Goal: Task Accomplishment & Management: Manage account settings

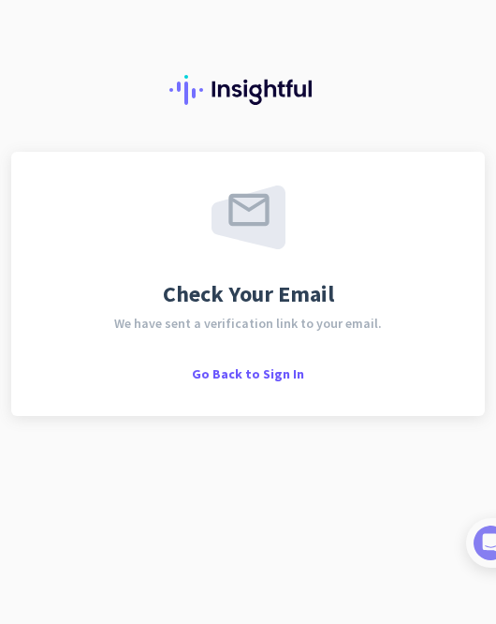
click at [240, 389] on div "Check Your Email We have sent a verification link to your email. Go Back to Sig…" at bounding box center [248, 284] width 474 height 264
click at [240, 366] on span "Go Back to Sign In" at bounding box center [248, 373] width 112 height 17
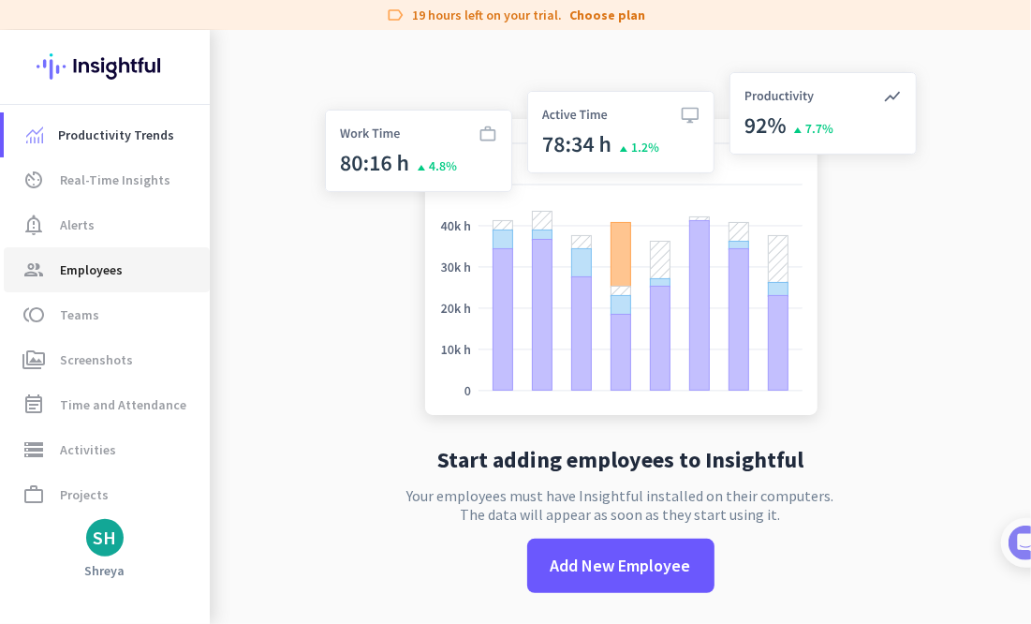
click at [78, 276] on span "Employees" at bounding box center [91, 270] width 63 height 22
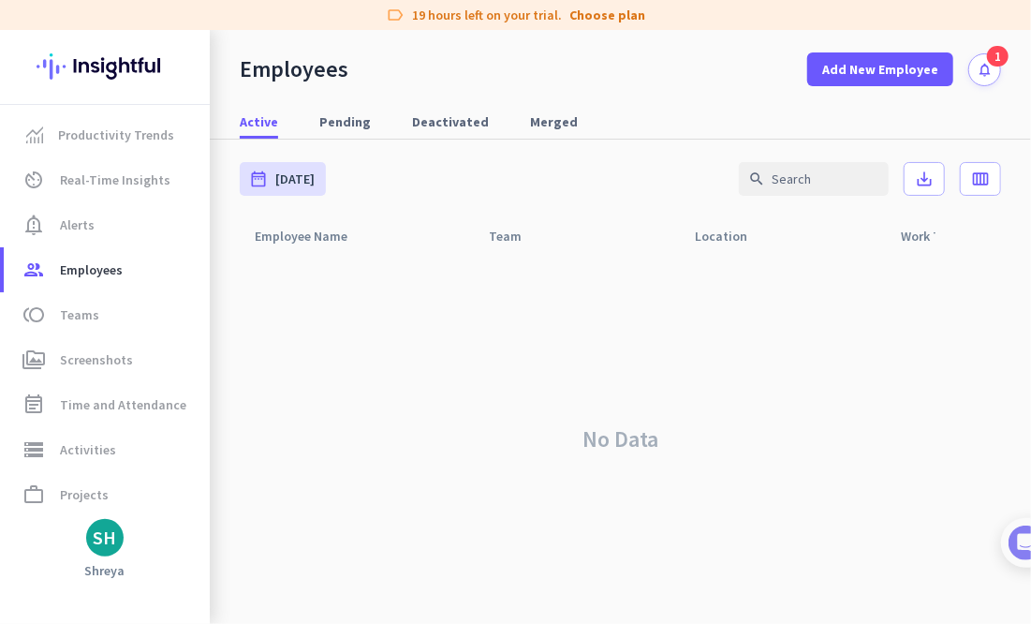
click at [496, 60] on div "1" at bounding box center [998, 56] width 22 height 21
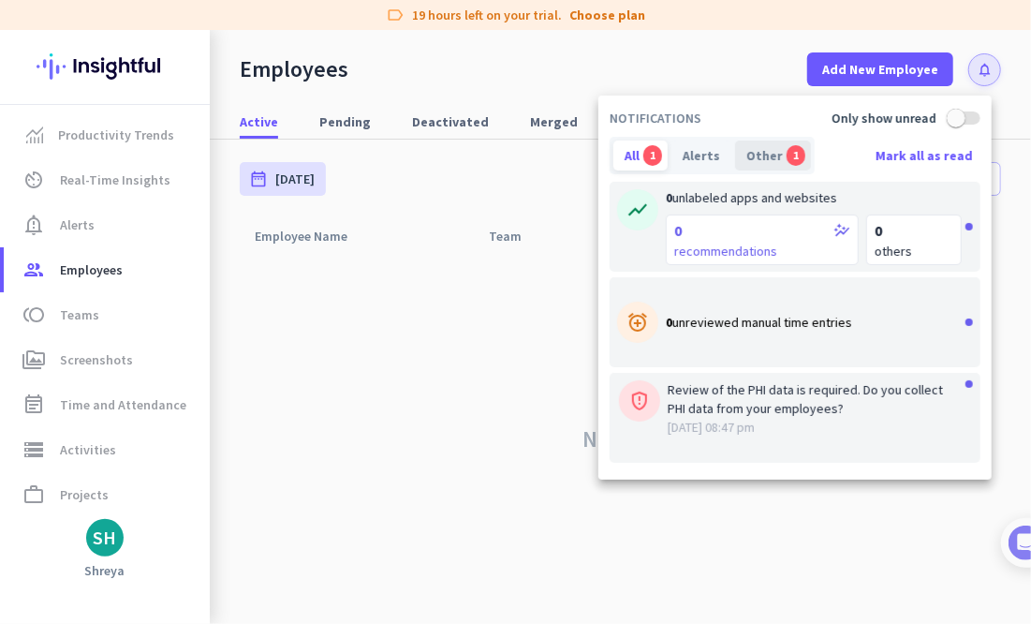
click at [496, 155] on div "Other 1" at bounding box center [773, 156] width 76 height 30
click at [496, 154] on div "Alerts" at bounding box center [702, 156] width 60 height 30
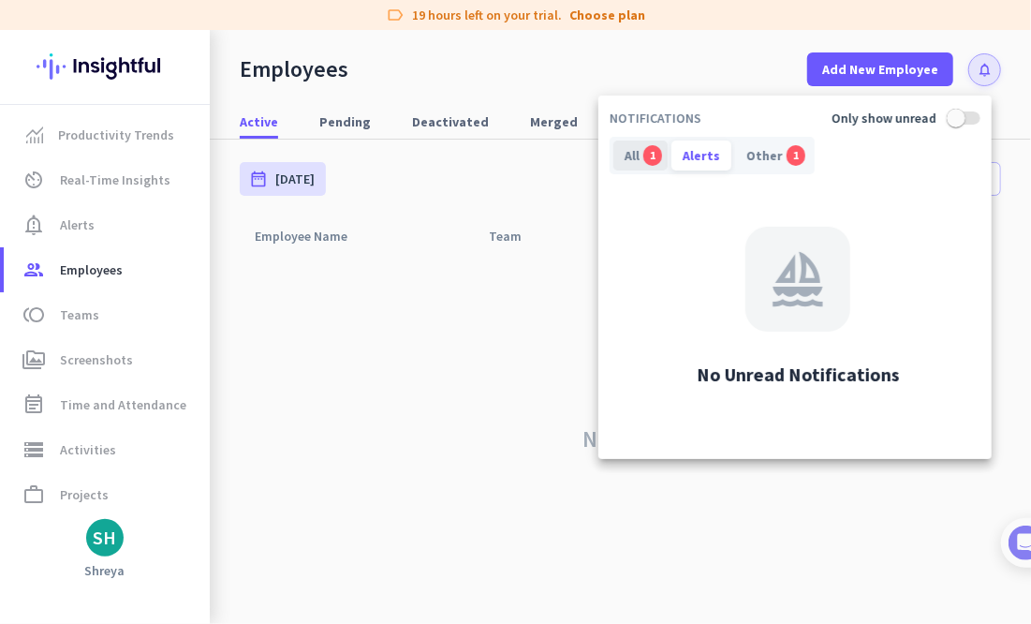
click at [496, 156] on div "All 1" at bounding box center [641, 156] width 54 height 30
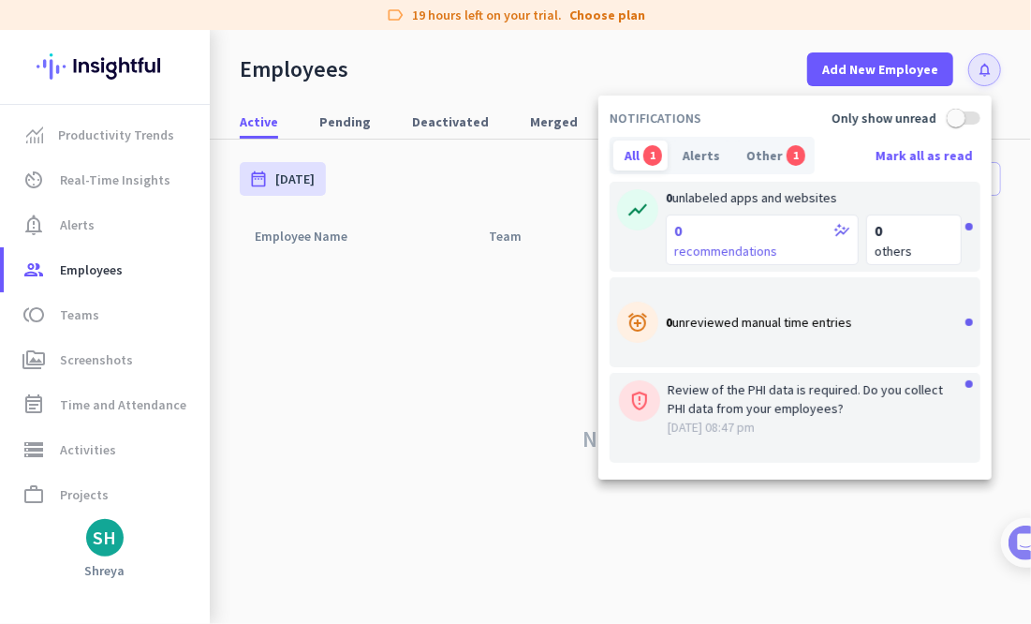
click at [496, 58] on div at bounding box center [515, 312] width 1031 height 624
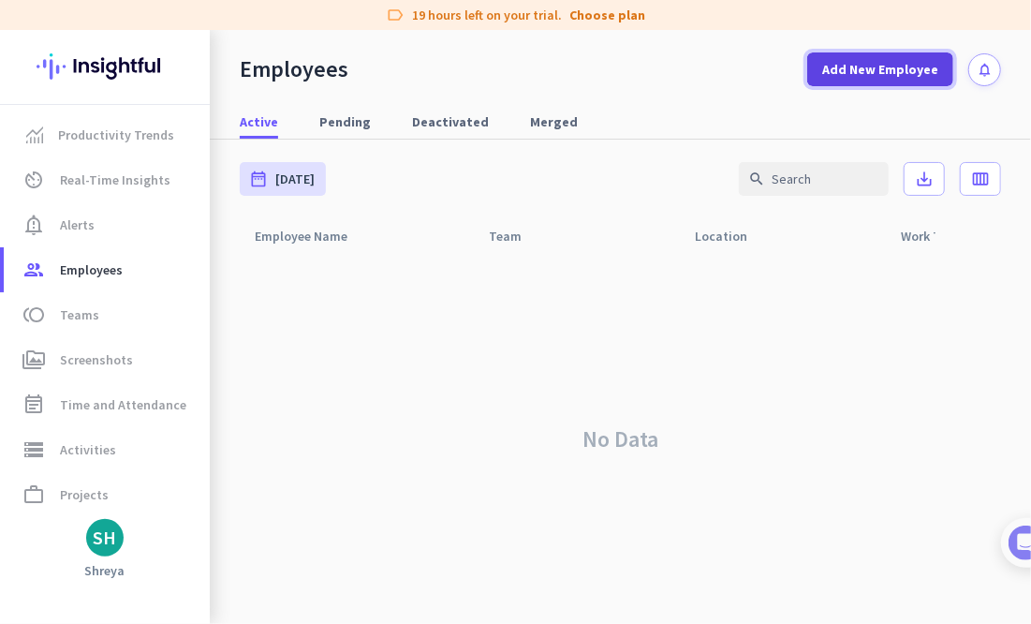
click at [496, 78] on span "Add New Employee" at bounding box center [880, 69] width 116 height 19
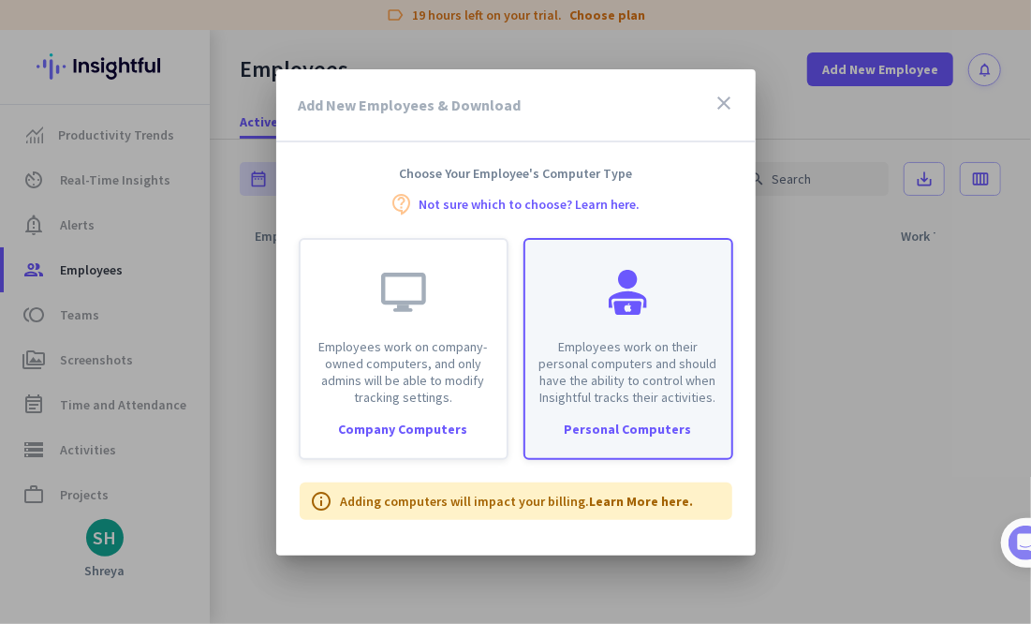
click at [496, 368] on p "Employees work on their personal computers and should have the ability to contr…" at bounding box center [629, 371] width 184 height 67
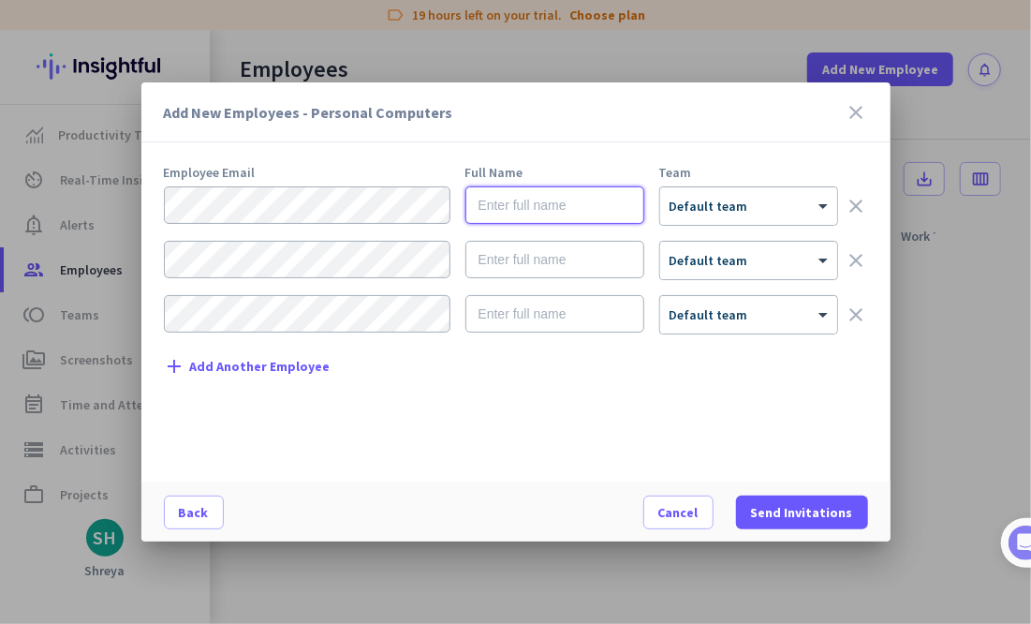
type input "[PERSON_NAME]"
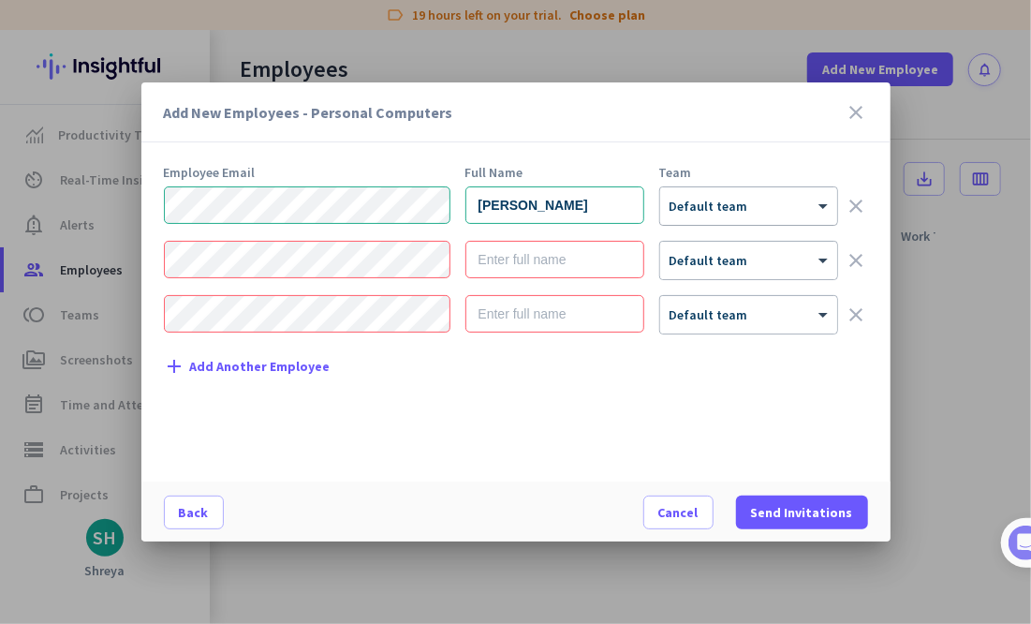
click at [496, 203] on div at bounding box center [748, 200] width 177 height 16
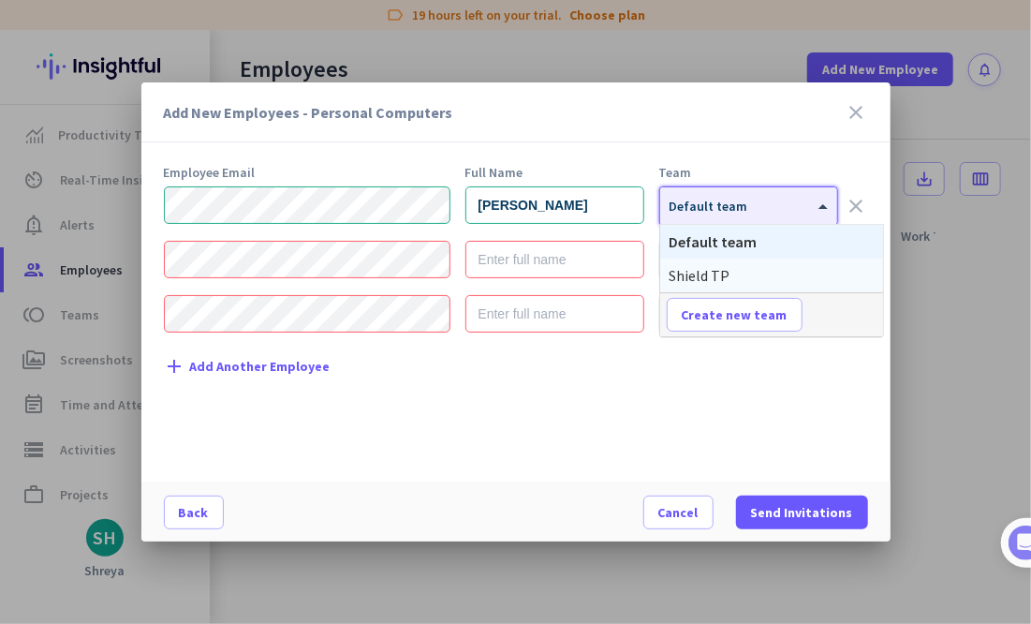
click at [496, 276] on span "Shield TP" at bounding box center [700, 275] width 61 height 19
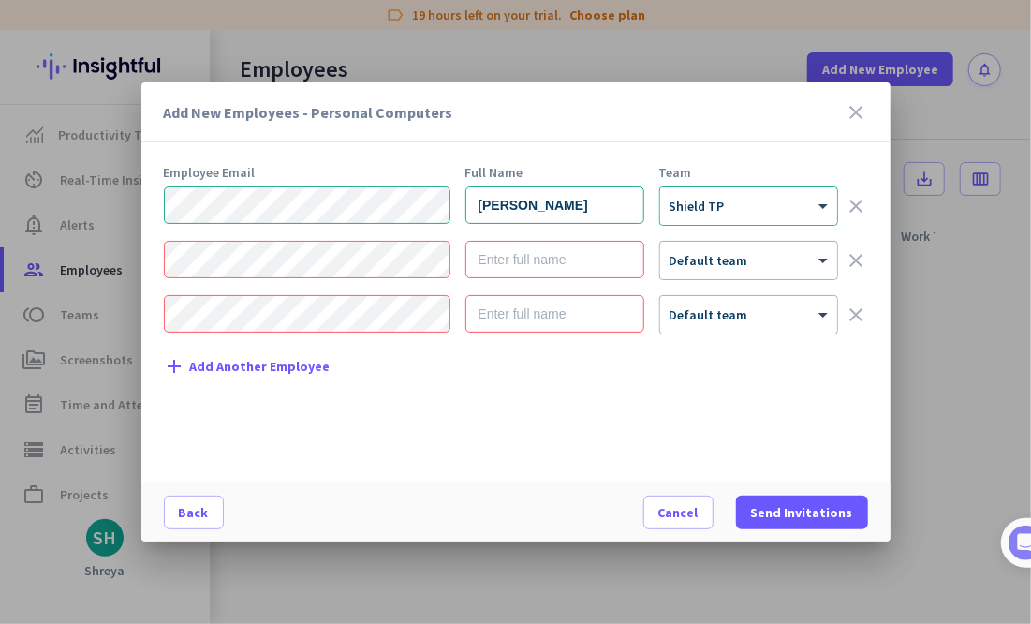
click at [496, 111] on icon "close" at bounding box center [857, 112] width 22 height 22
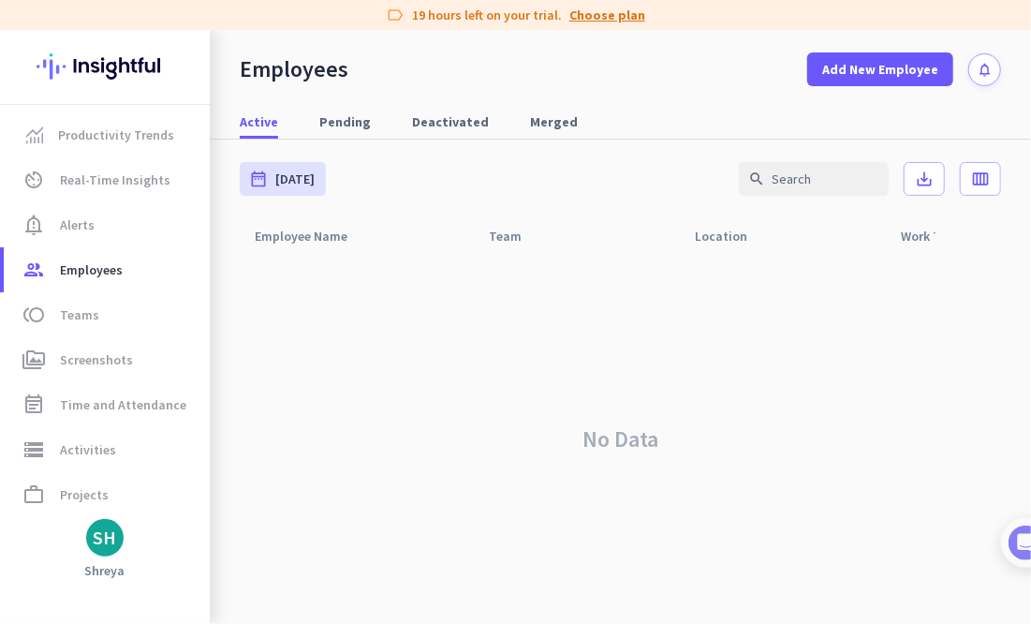
click at [496, 12] on link "Choose plan" at bounding box center [608, 15] width 76 height 19
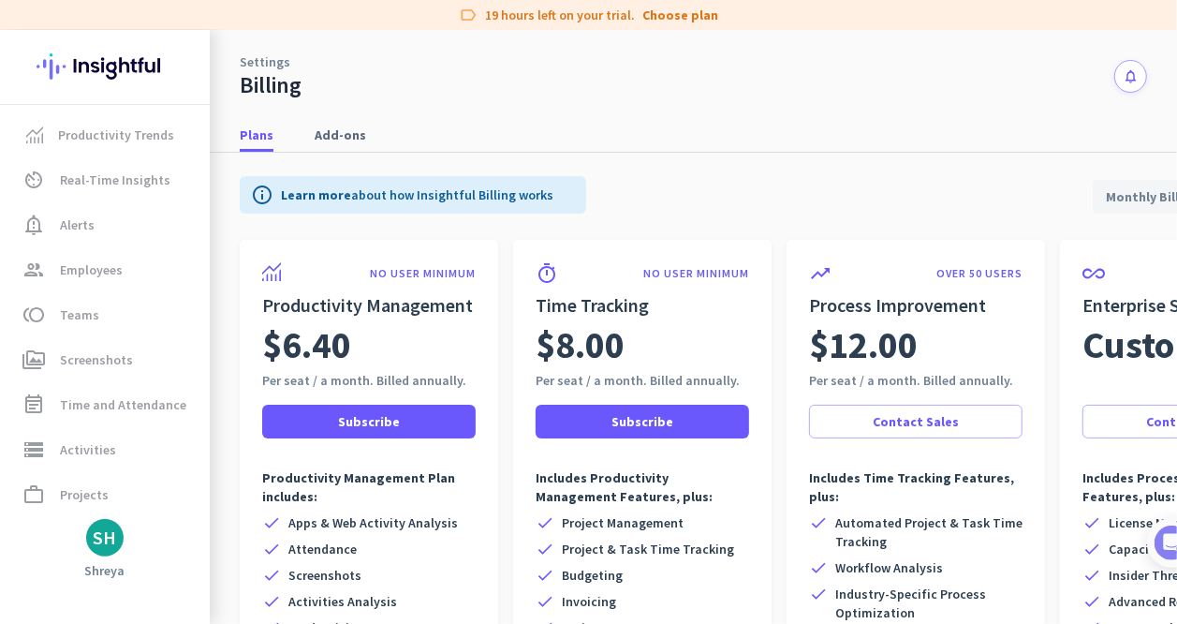
click at [496, 196] on span "Monthly Billing" at bounding box center [1152, 196] width 115 height 45
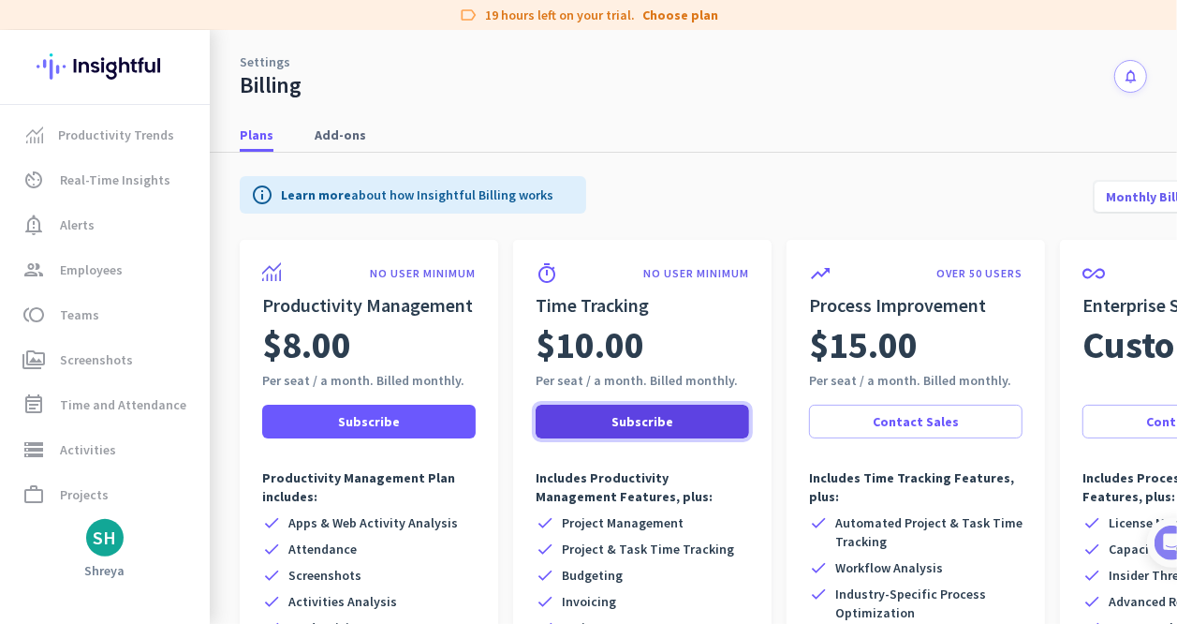
click at [496, 424] on span at bounding box center [643, 421] width 214 height 45
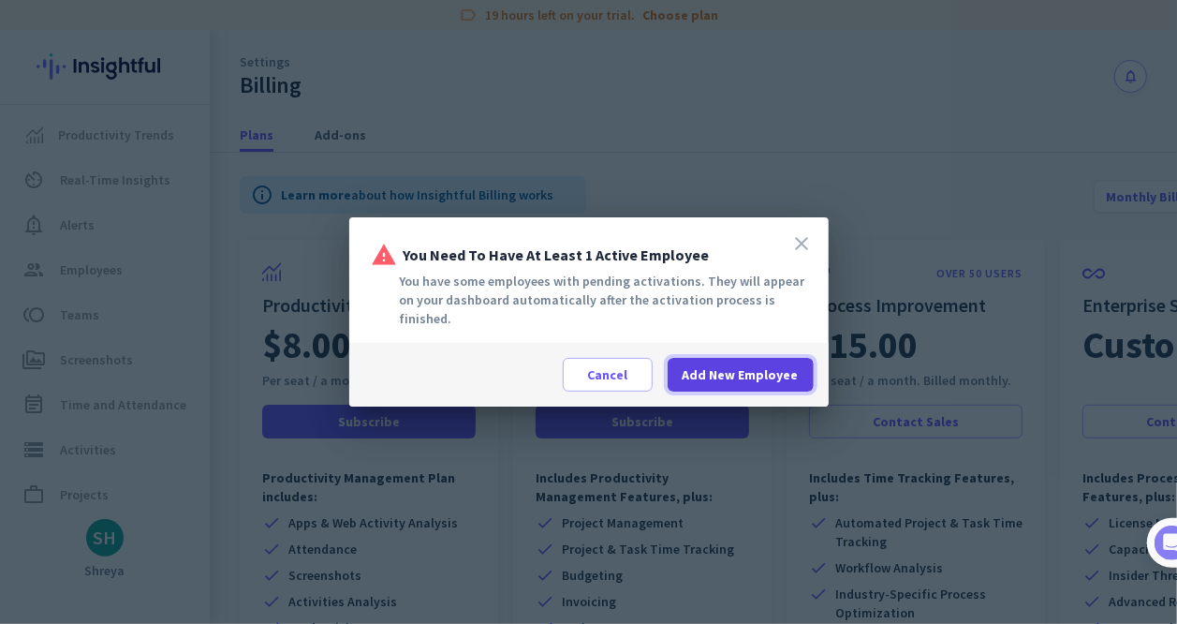
click at [496, 367] on span "Add New Employee" at bounding box center [741, 374] width 116 height 19
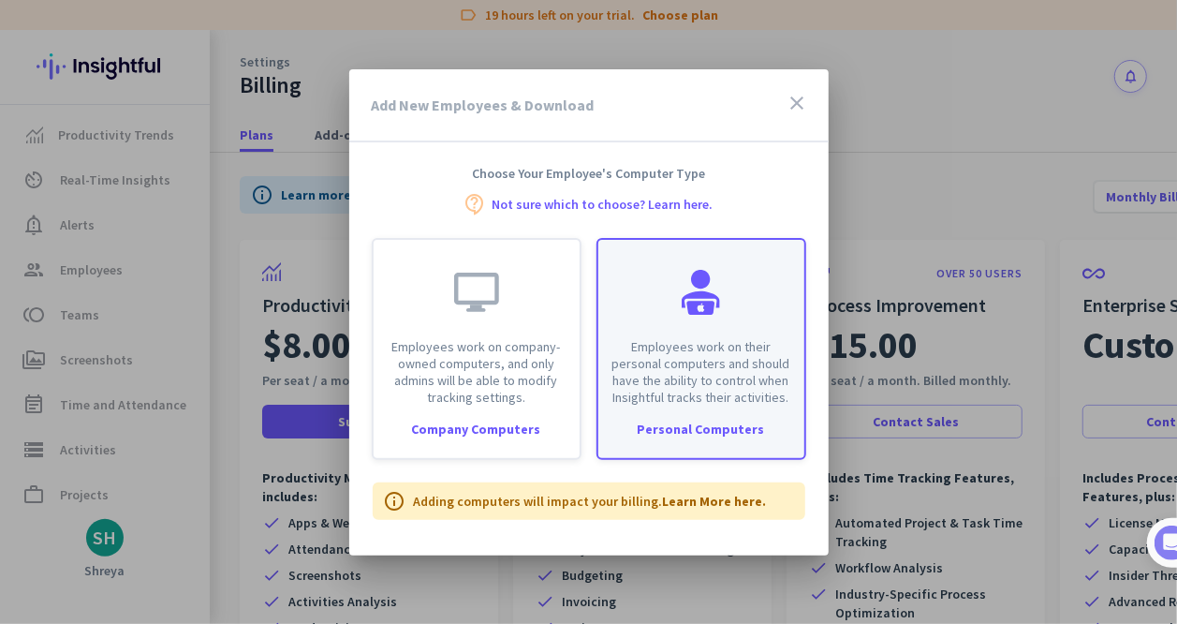
click at [496, 310] on div "Employees work on their personal computers and should have the ability to contr…" at bounding box center [702, 323] width 206 height 166
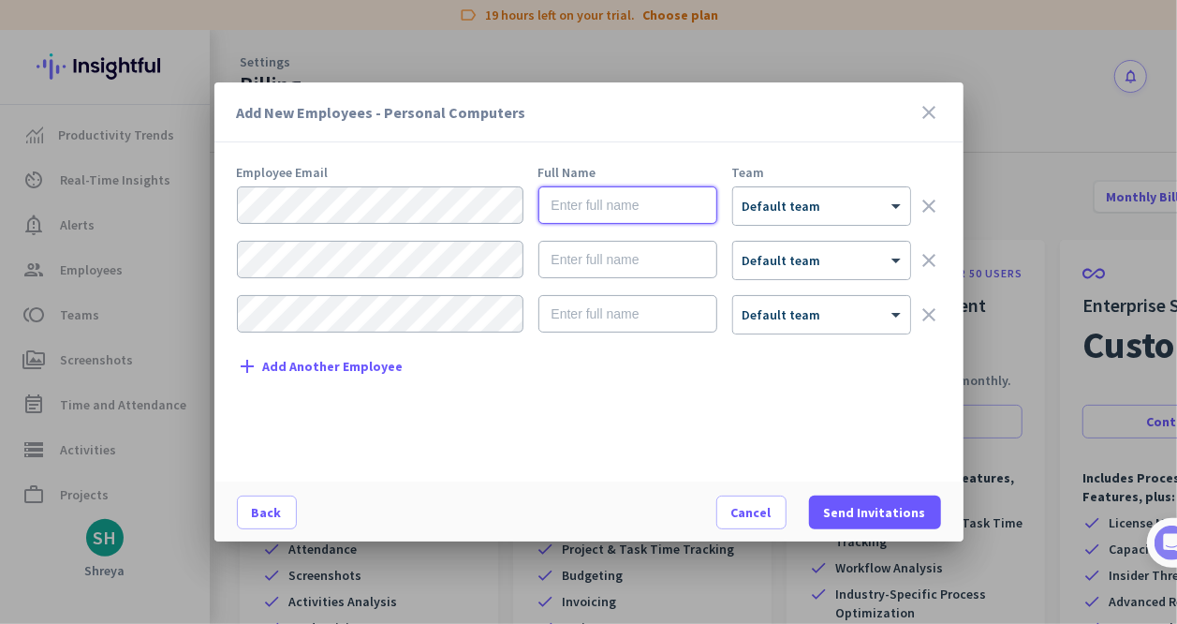
type input "[PERSON_NAME]"
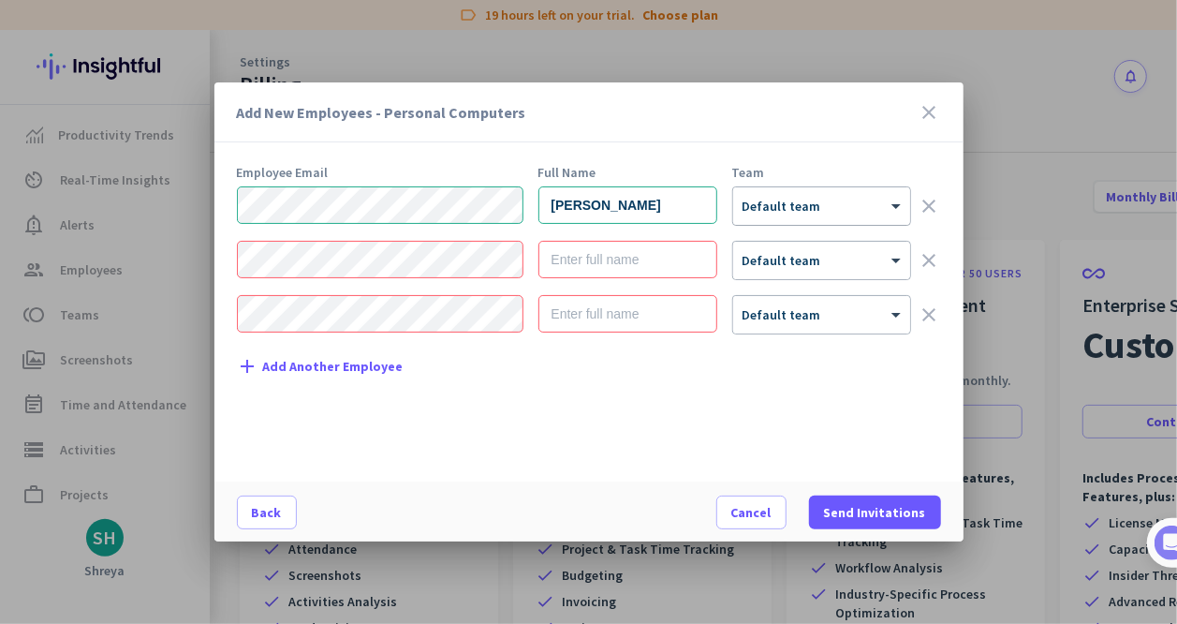
click at [496, 201] on div at bounding box center [821, 200] width 177 height 16
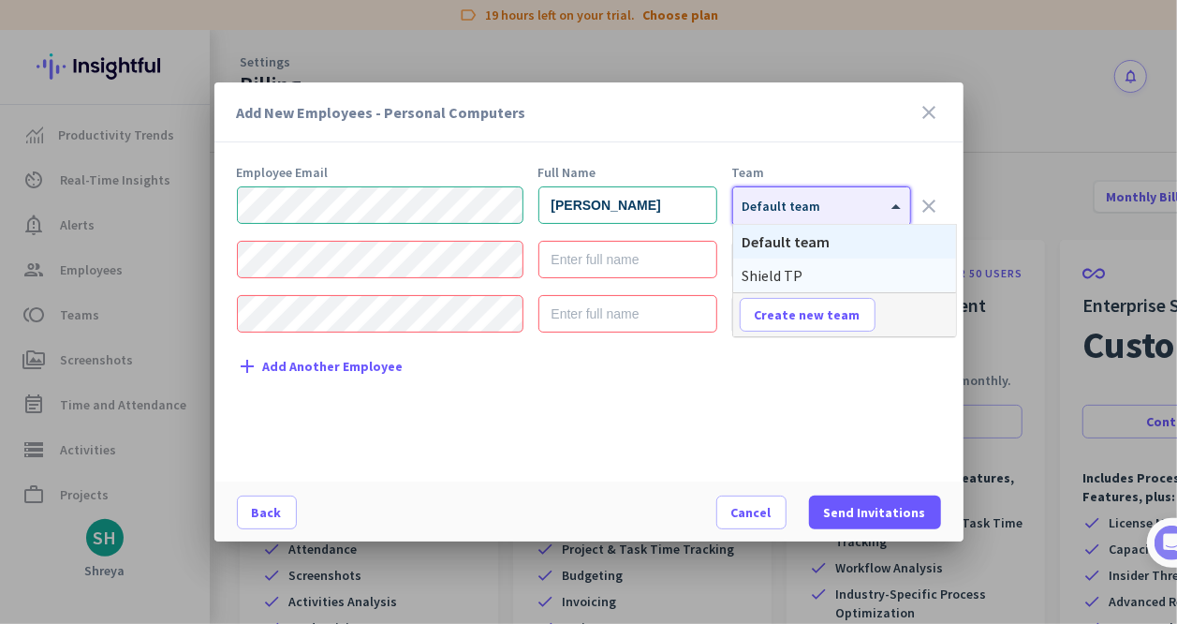
click at [496, 274] on span "Shield TP" at bounding box center [773, 275] width 61 height 19
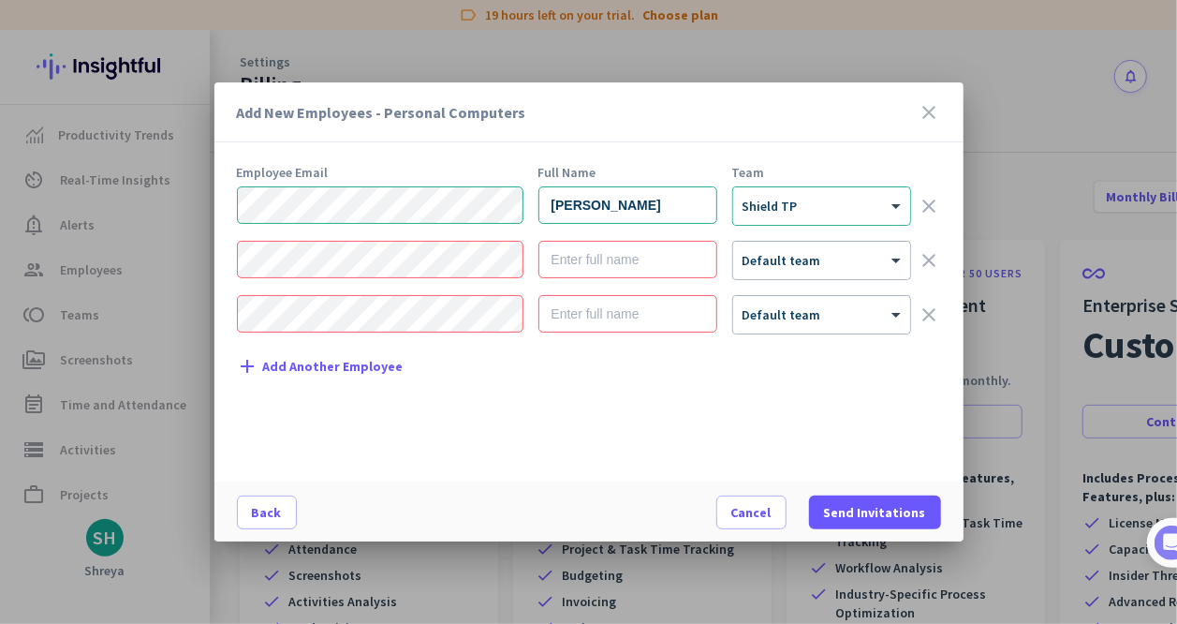
drag, startPoint x: 953, startPoint y: 174, endPoint x: 931, endPoint y: 192, distance: 27.9
click at [496, 174] on div "Employee Email Full Name Team [PERSON_NAME] × Shield TP clear × Default team cl…" at bounding box center [596, 314] width 719 height 297
click at [496, 258] on input "text" at bounding box center [628, 259] width 179 height 37
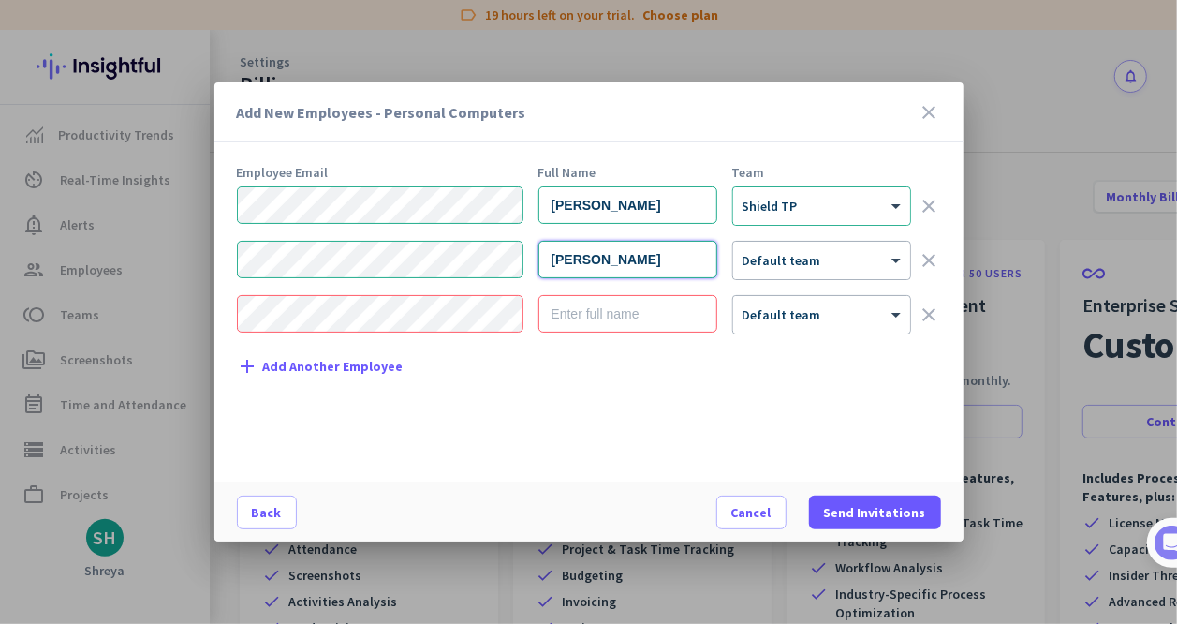
type input "[PERSON_NAME]"
click at [496, 154] on div "Add New Employees - Personal Computers close Employee Email Full Name Team [PER…" at bounding box center [589, 311] width 749 height 459
click at [496, 252] on div at bounding box center [821, 254] width 177 height 16
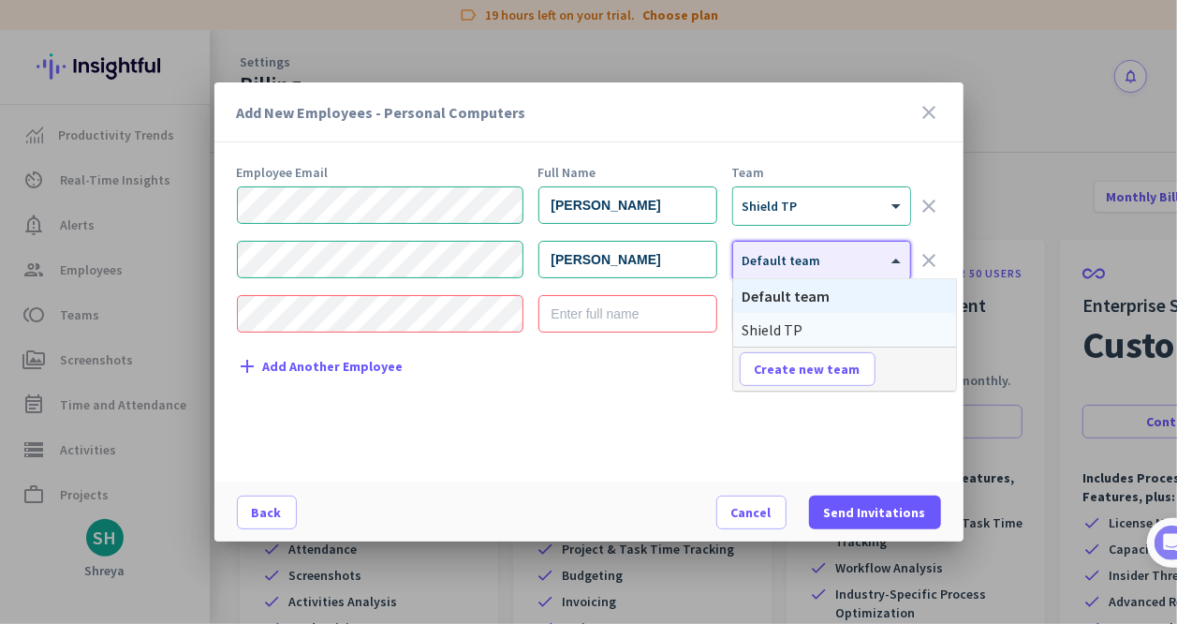
click at [496, 331] on span "Shield TP" at bounding box center [773, 329] width 61 height 19
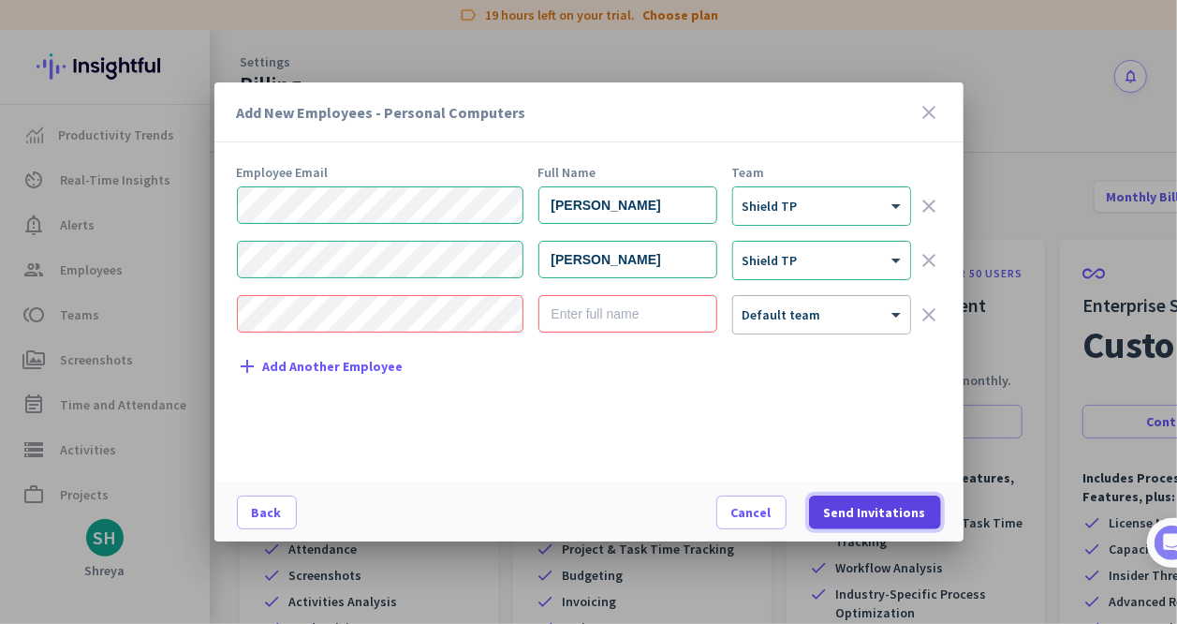
click at [496, 516] on span "Send Invitations" at bounding box center [875, 512] width 102 height 19
click at [496, 204] on icon "clear" at bounding box center [930, 206] width 22 height 22
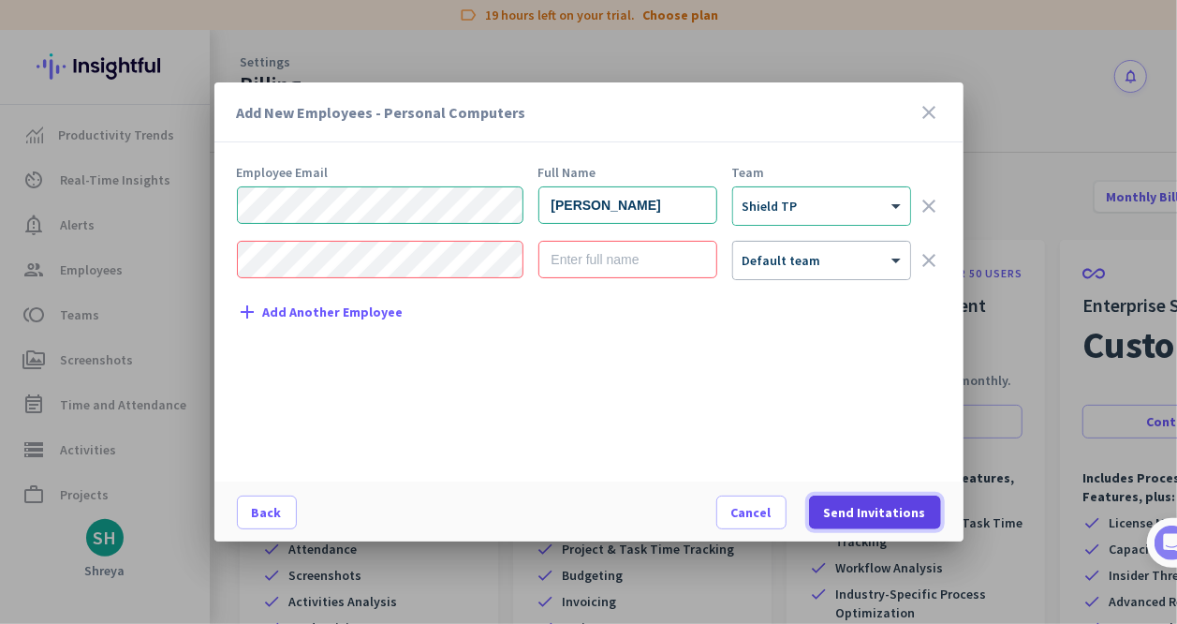
click at [496, 503] on span "Send Invitations" at bounding box center [875, 512] width 102 height 19
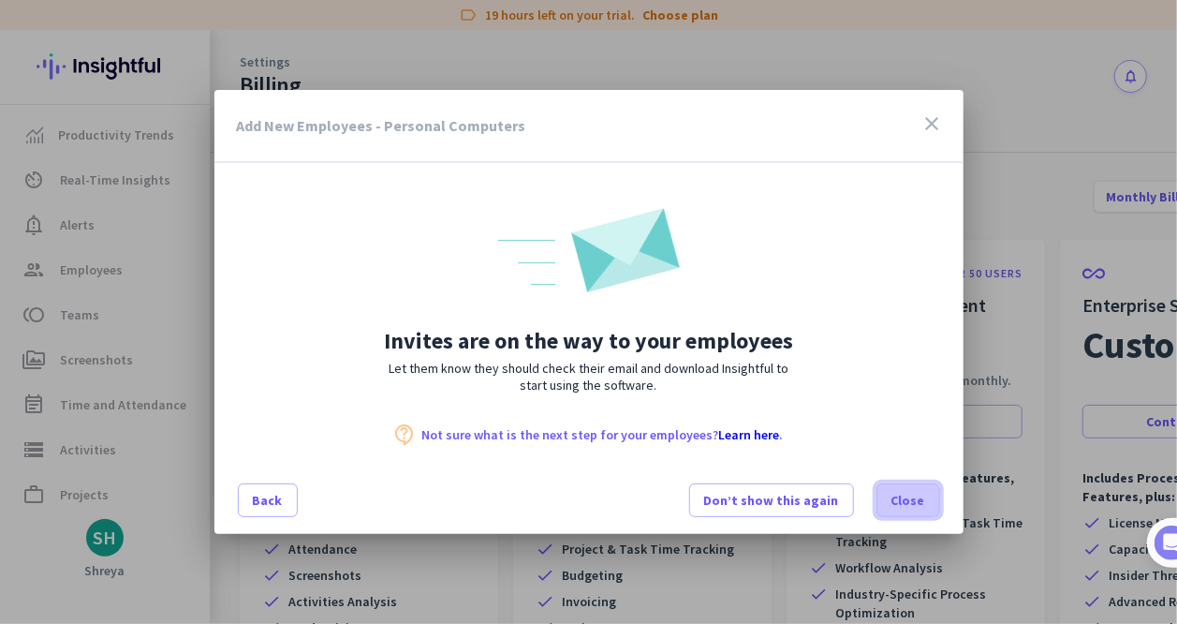
click at [496, 496] on span "Close" at bounding box center [909, 500] width 34 height 19
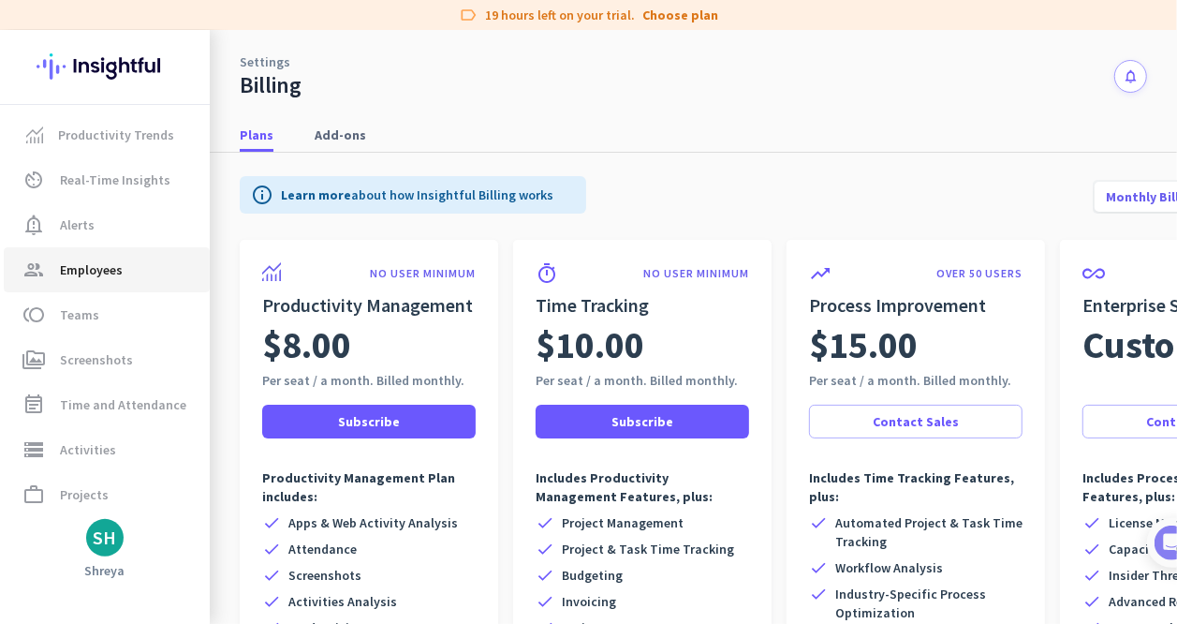
click at [108, 271] on span "Employees" at bounding box center [91, 270] width 63 height 22
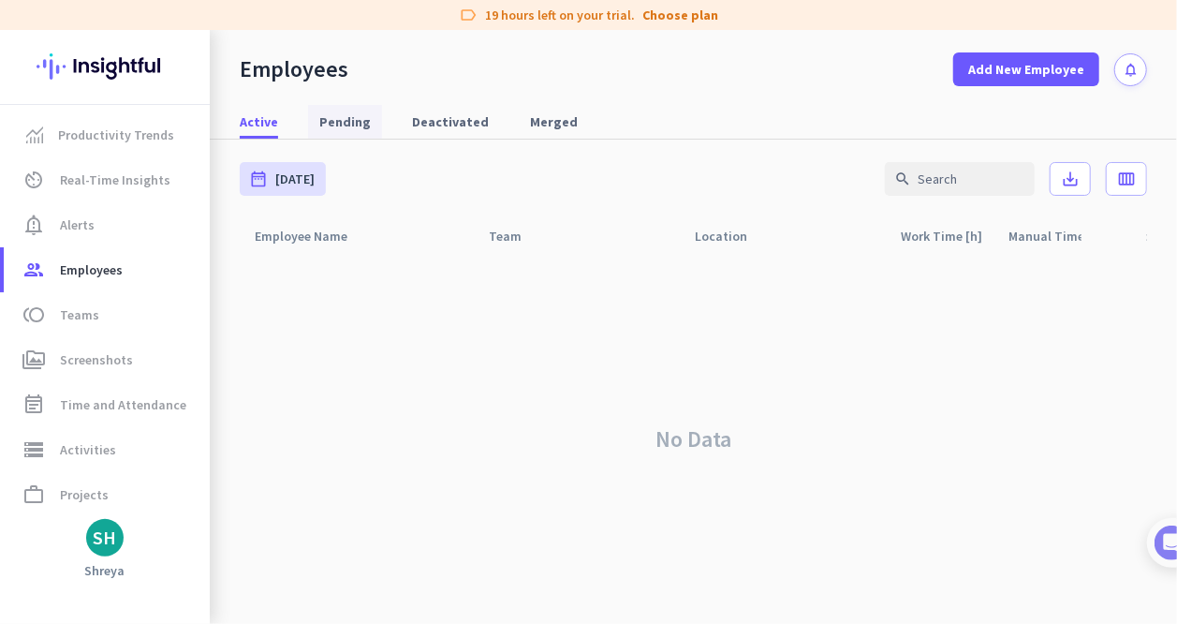
click at [332, 116] on span "Pending" at bounding box center [345, 121] width 52 height 19
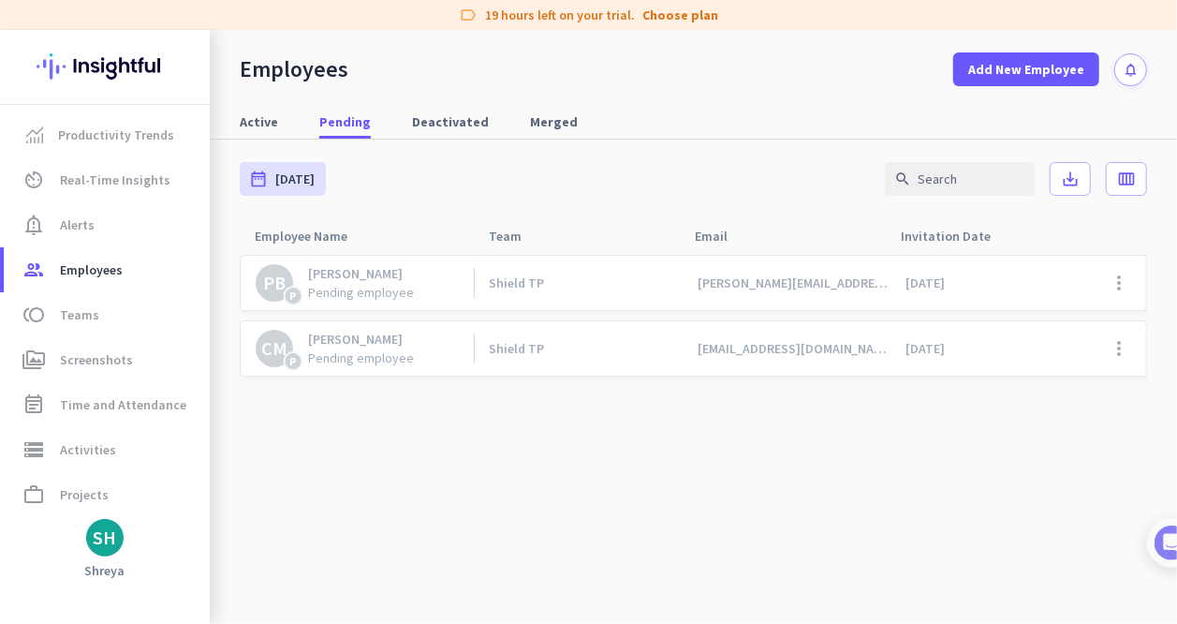
click at [496, 436] on cdk-virtual-scroll-viewport "PB P [PERSON_NAME] Pending employee Shield TP [PERSON_NAME][EMAIL_ADDRESS][DOMA…" at bounding box center [694, 439] width 908 height 370
click at [104, 422] on link "event_note Time and Attendance" at bounding box center [107, 404] width 206 height 45
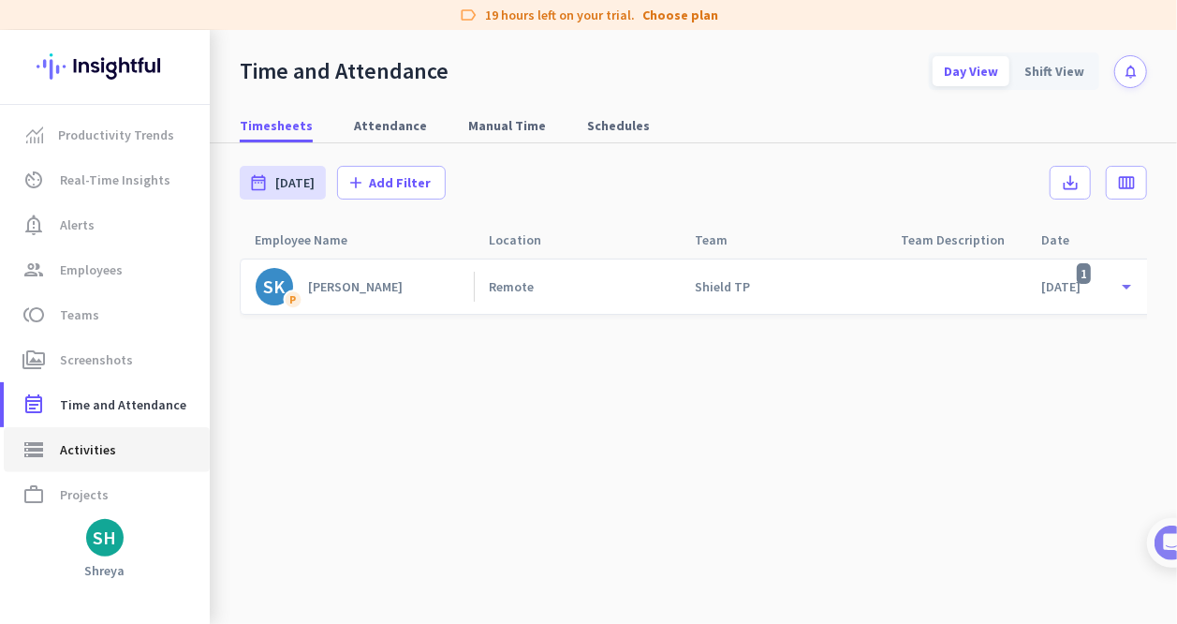
click at [91, 469] on link "storage Activities" at bounding box center [107, 449] width 206 height 45
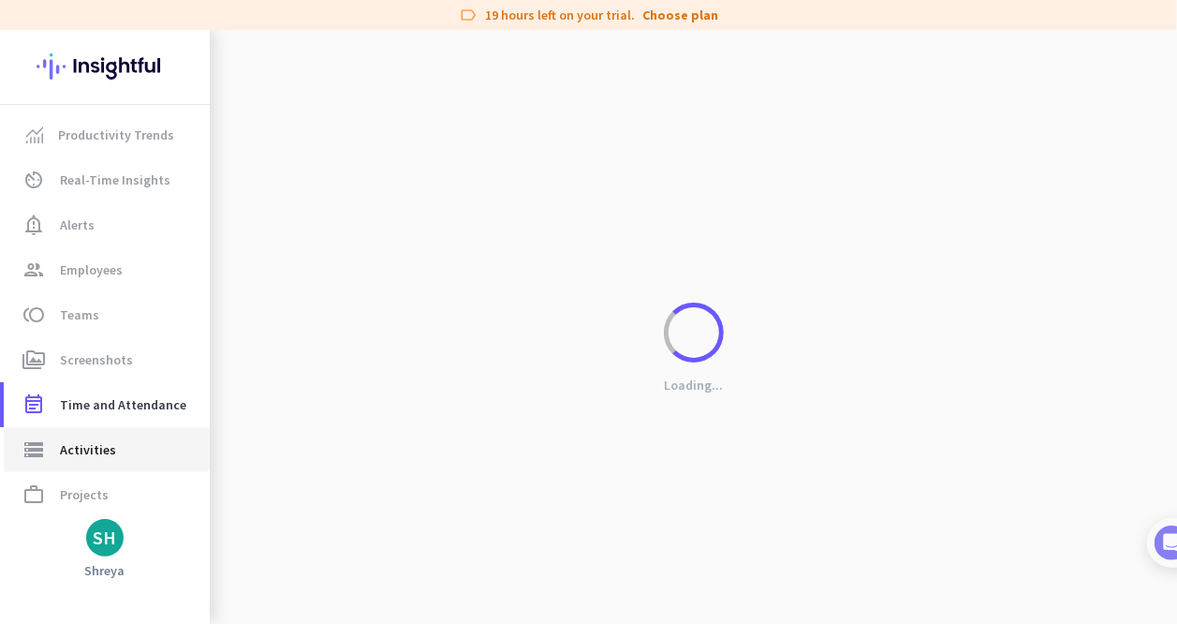
type input "[DATE]"
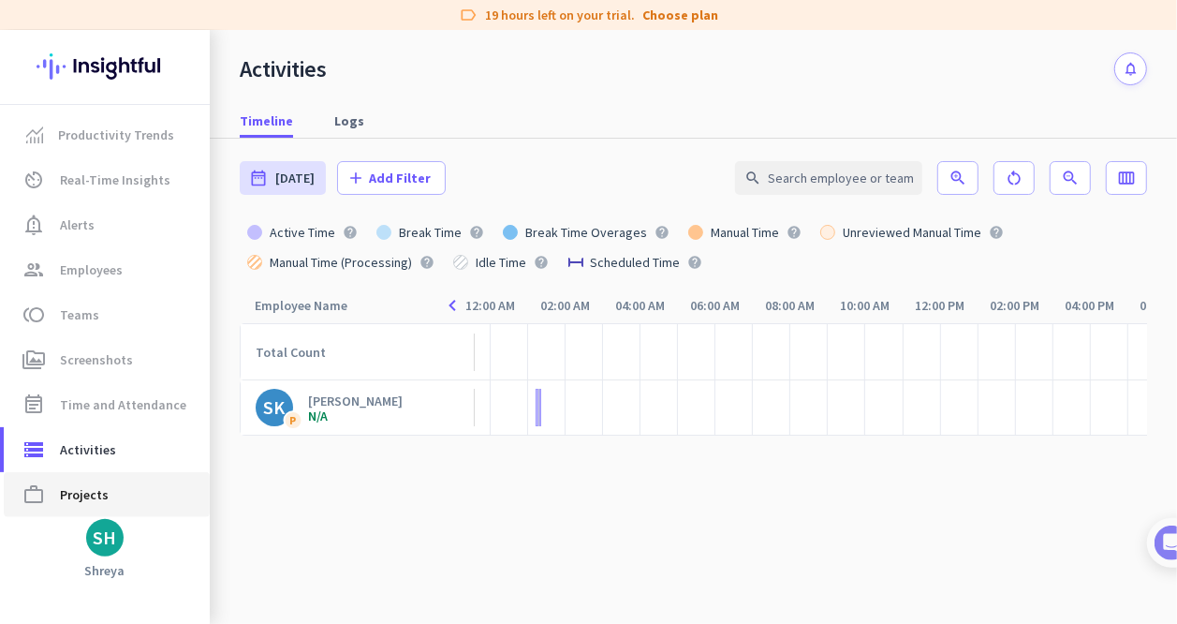
click at [82, 492] on span "Projects" at bounding box center [84, 494] width 49 height 22
type input "[DATE] - [DATE]"
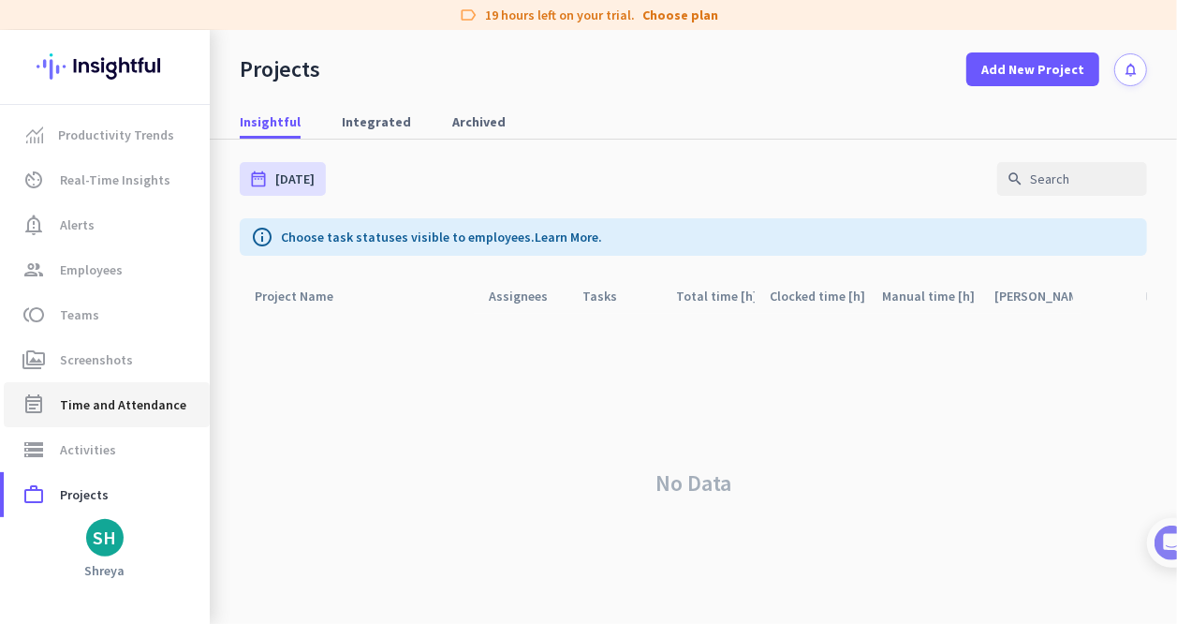
click at [109, 418] on link "event_note Time and Attendance" at bounding box center [107, 404] width 206 height 45
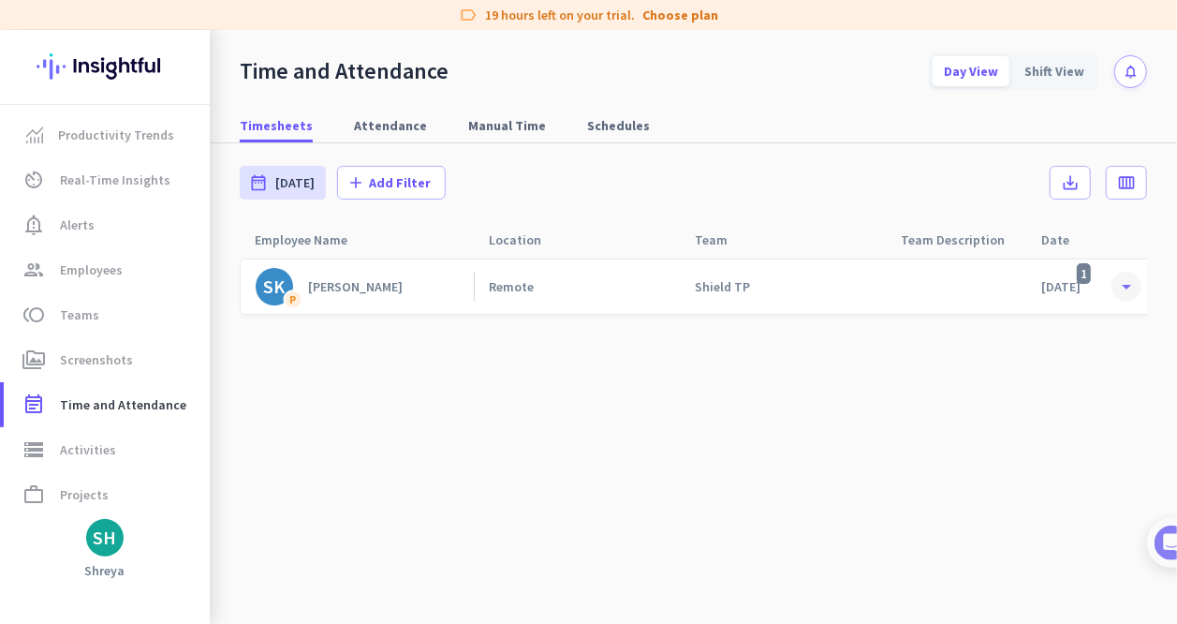
click at [496, 287] on span at bounding box center [1127, 287] width 34 height 34
click at [496, 273] on span at bounding box center [1127, 287] width 34 height 34
click at [496, 267] on div "[DATE] 1" at bounding box center [1097, 286] width 141 height 54
click at [496, 297] on div "[DATE] 1" at bounding box center [1097, 286] width 141 height 54
click at [264, 295] on div "SK" at bounding box center [275, 286] width 22 height 19
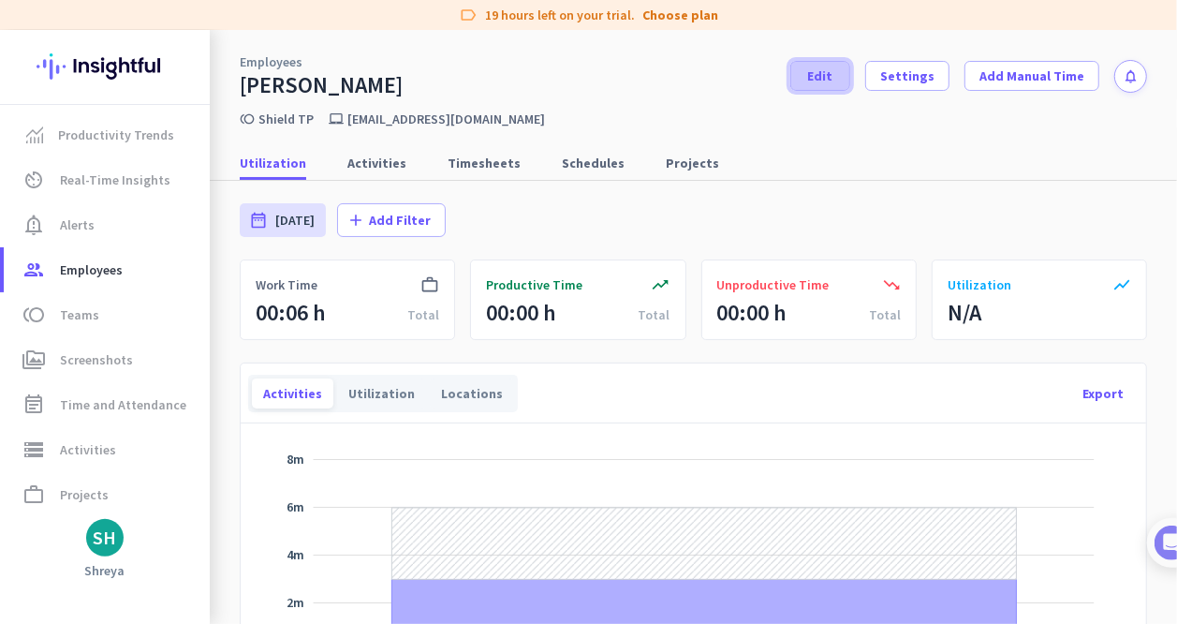
click at [496, 74] on span at bounding box center [821, 75] width 58 height 45
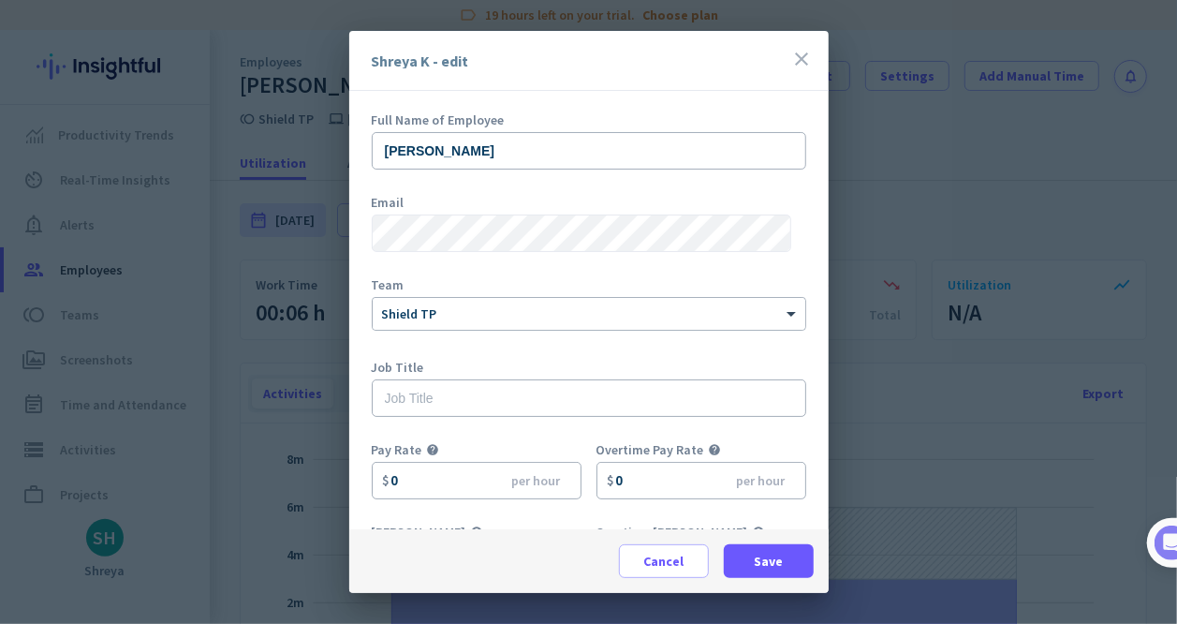
scroll to position [154, 0]
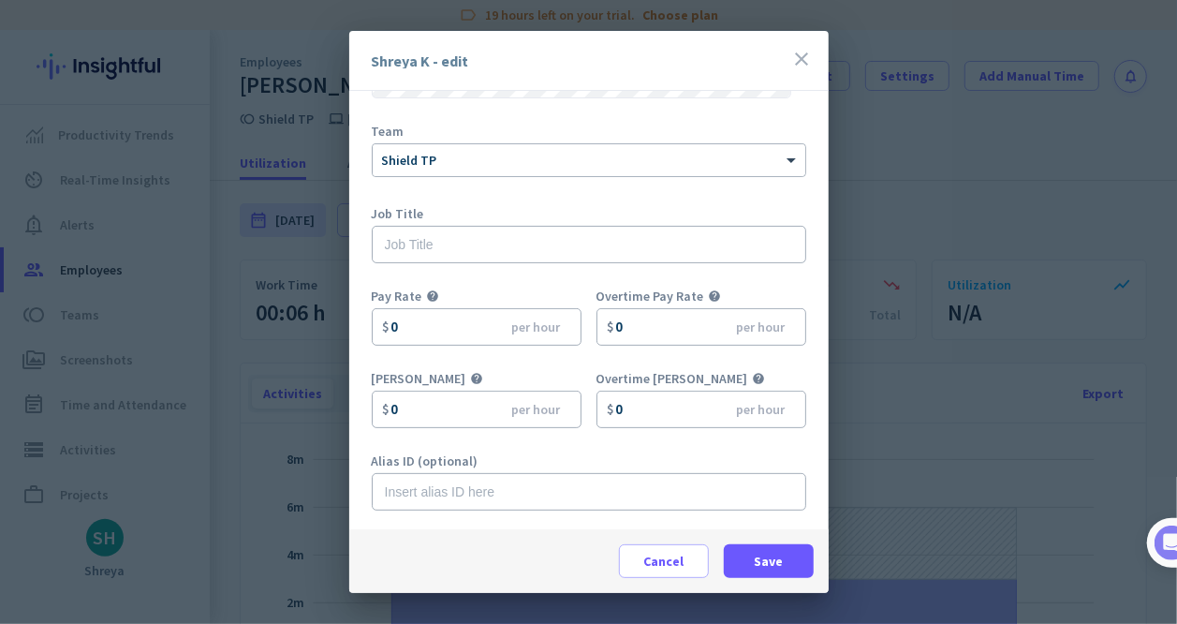
click at [496, 62] on icon "close" at bounding box center [803, 59] width 22 height 22
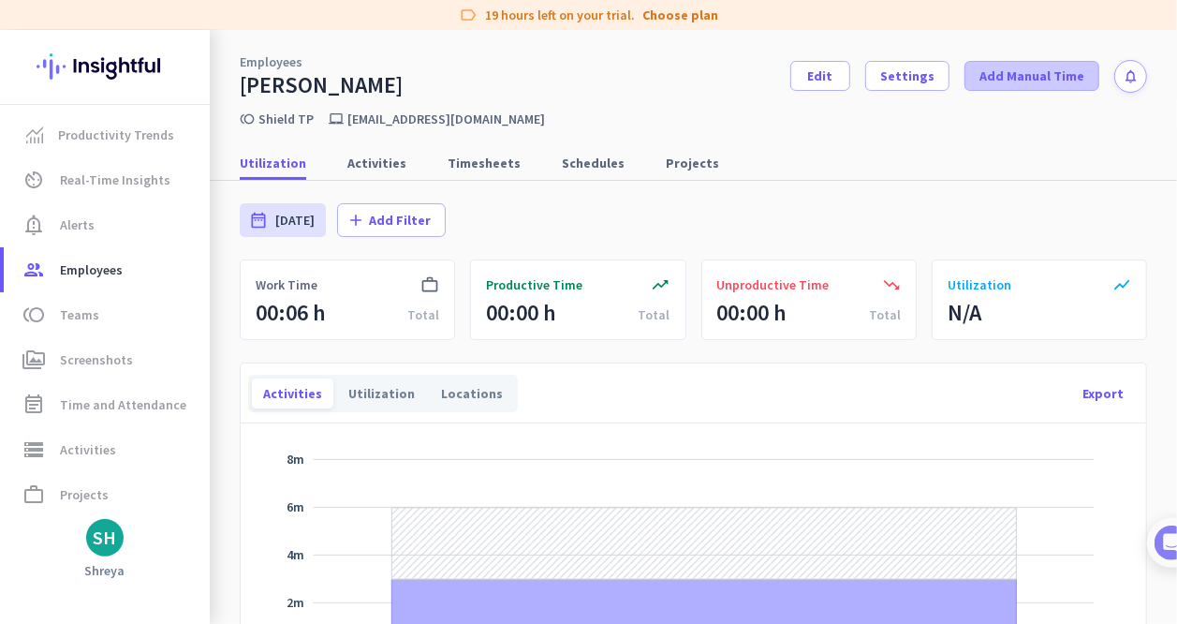
scroll to position [94, 0]
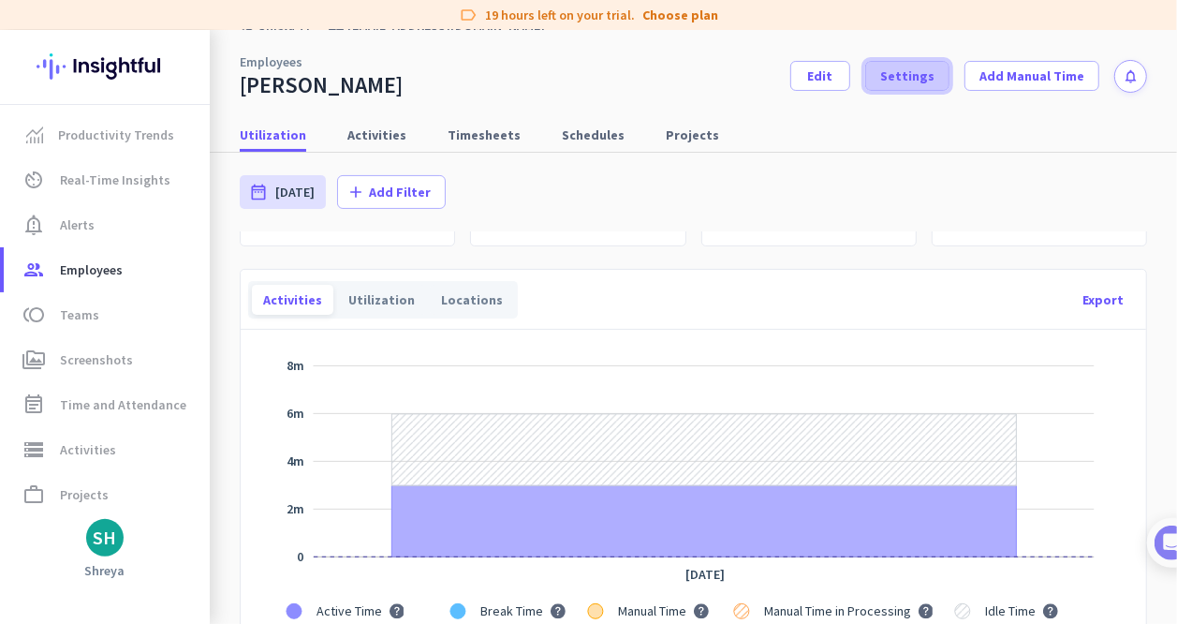
click at [496, 76] on span "Settings" at bounding box center [908, 76] width 54 height 19
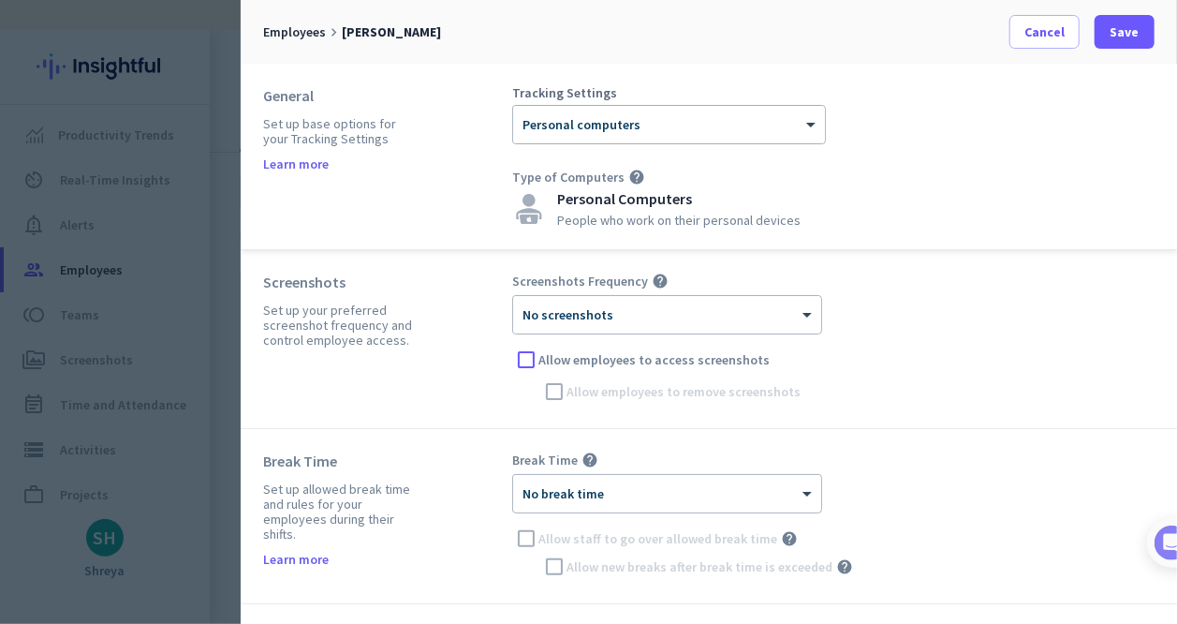
click at [496, 23] on div "Cancel Save" at bounding box center [1082, 32] width 145 height 34
click at [496, 26] on span "Cancel" at bounding box center [1045, 31] width 40 height 19
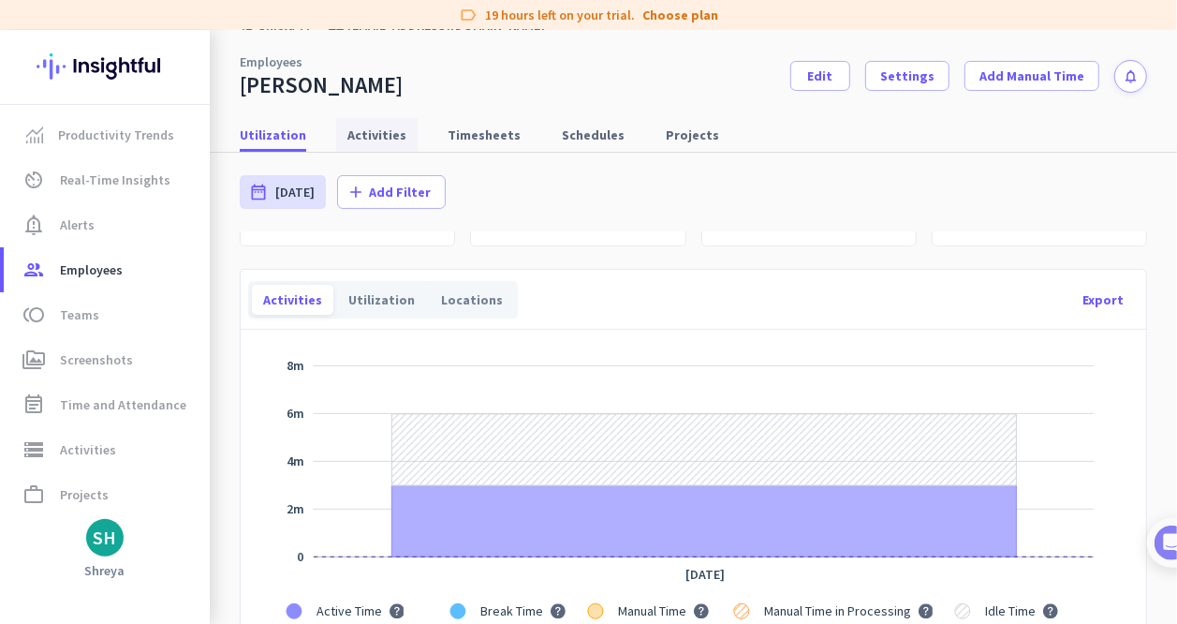
click at [362, 138] on span "Activities" at bounding box center [377, 135] width 59 height 19
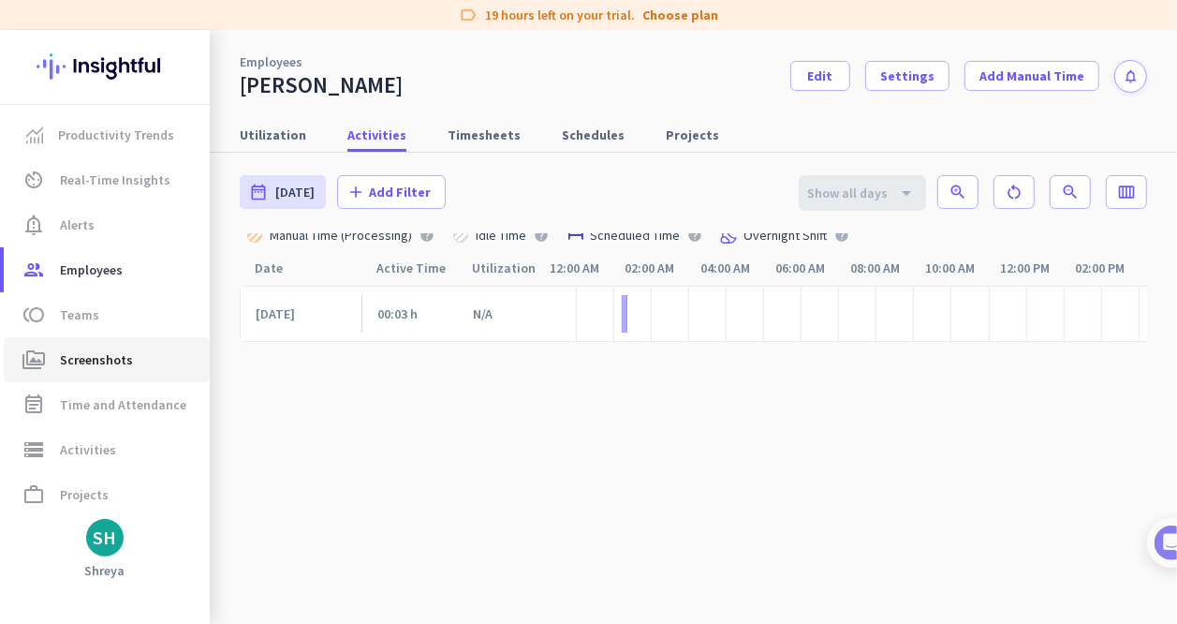
scroll to position [0, 343]
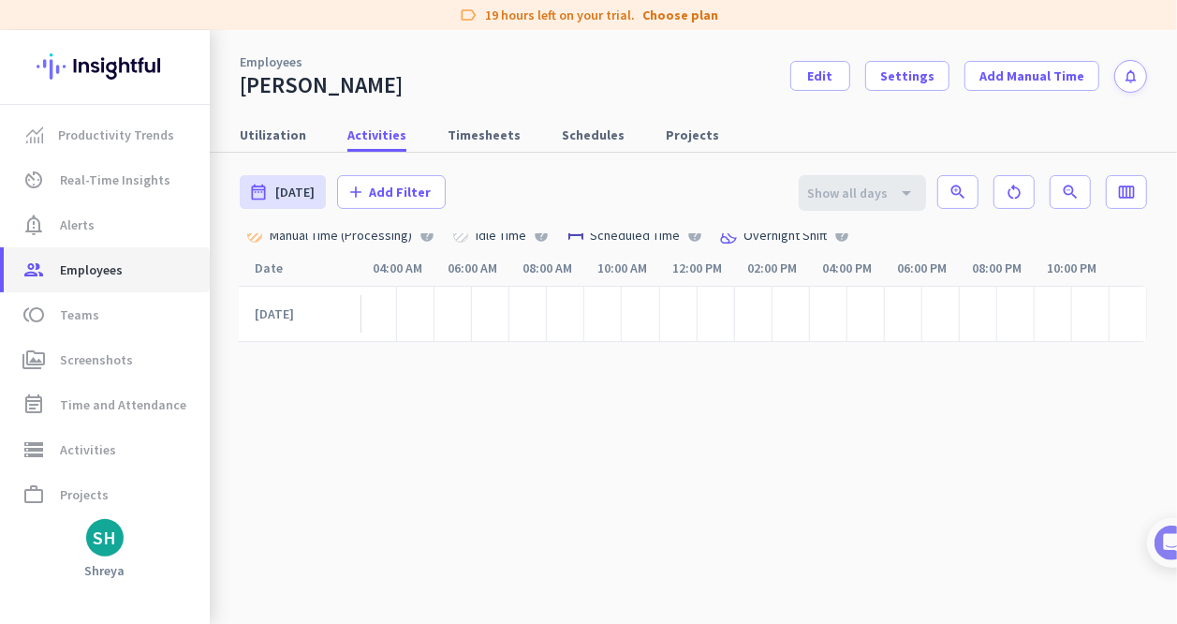
click at [83, 277] on span "Employees" at bounding box center [91, 270] width 63 height 22
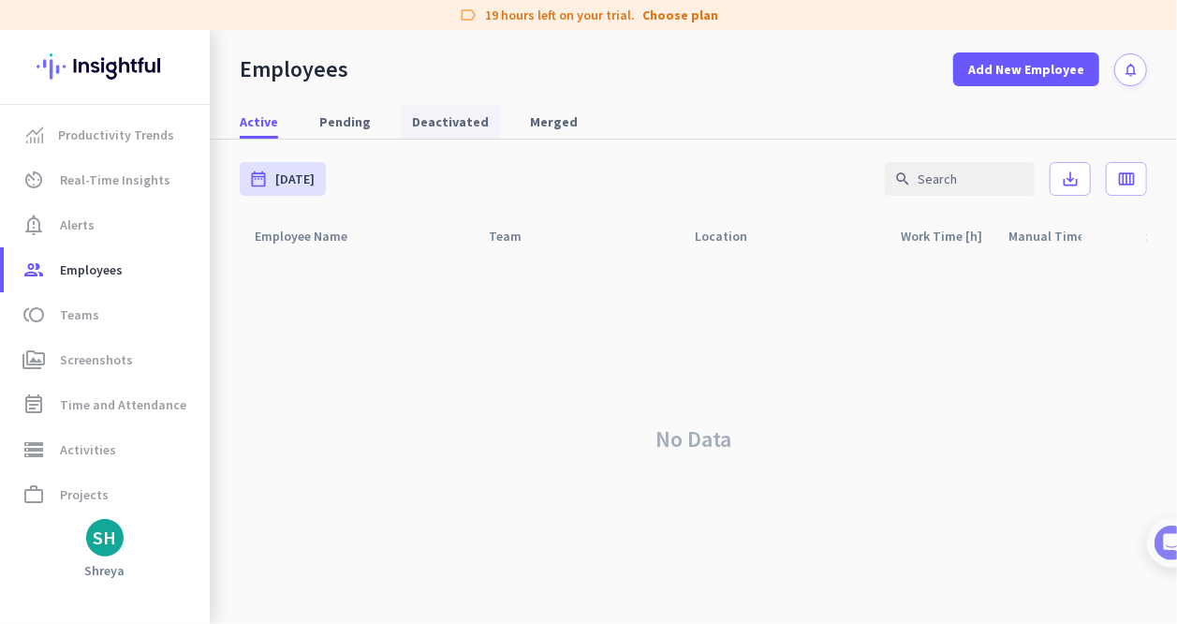
click at [478, 132] on link "Deactivated" at bounding box center [450, 122] width 99 height 34
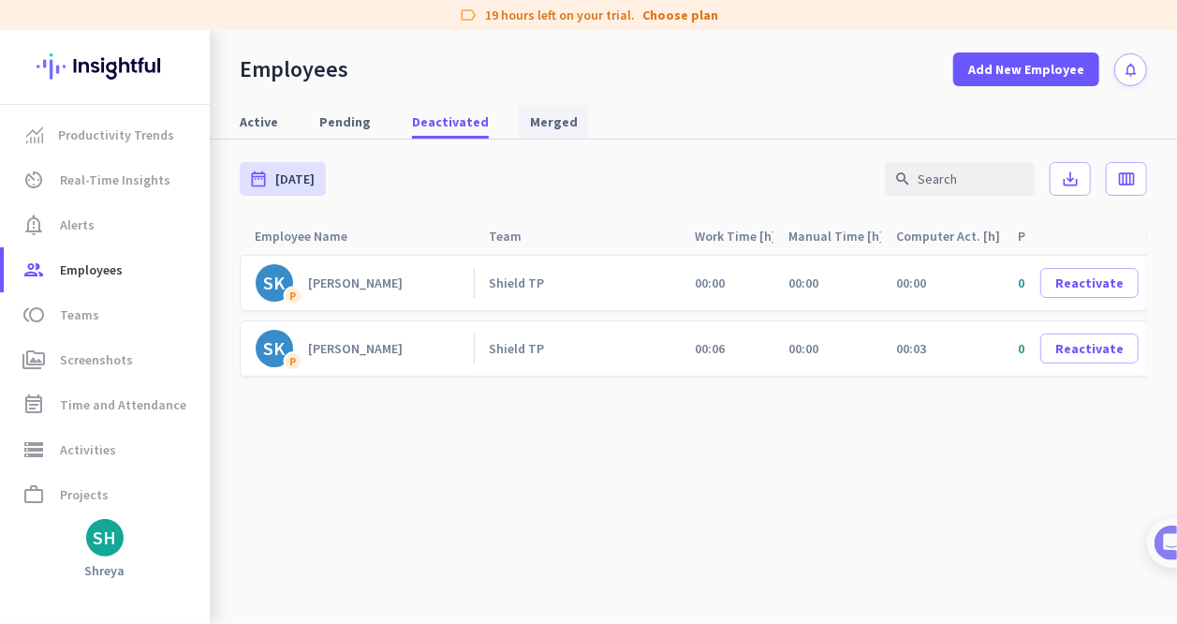
click at [496, 126] on span "Merged" at bounding box center [554, 121] width 48 height 19
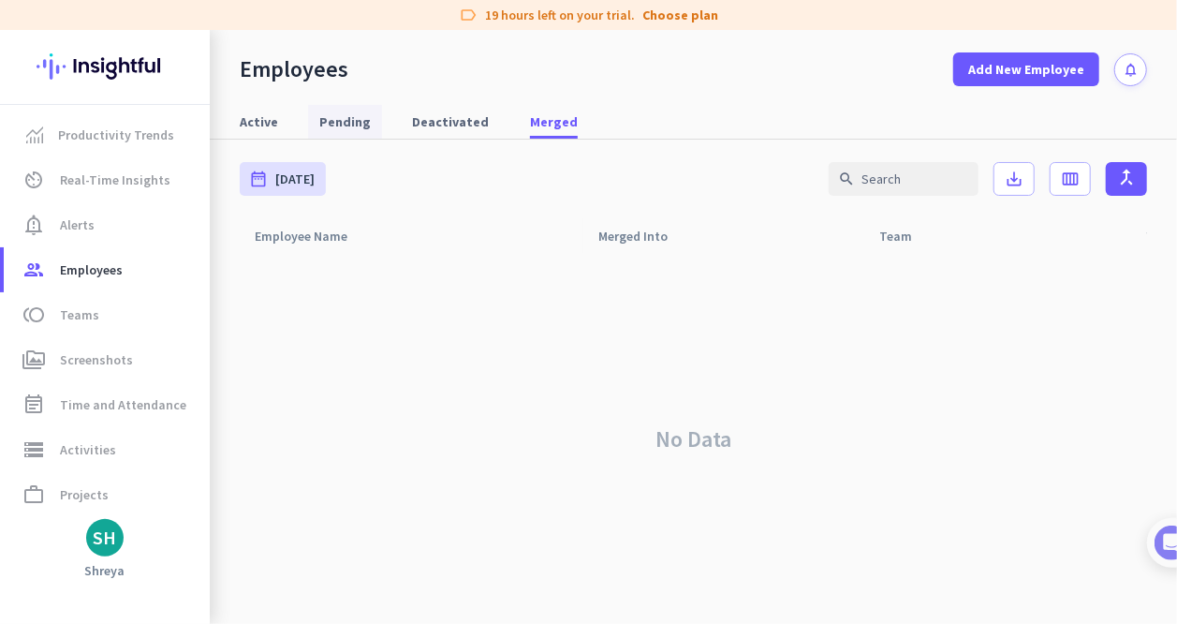
click at [335, 119] on span "Pending" at bounding box center [345, 121] width 52 height 19
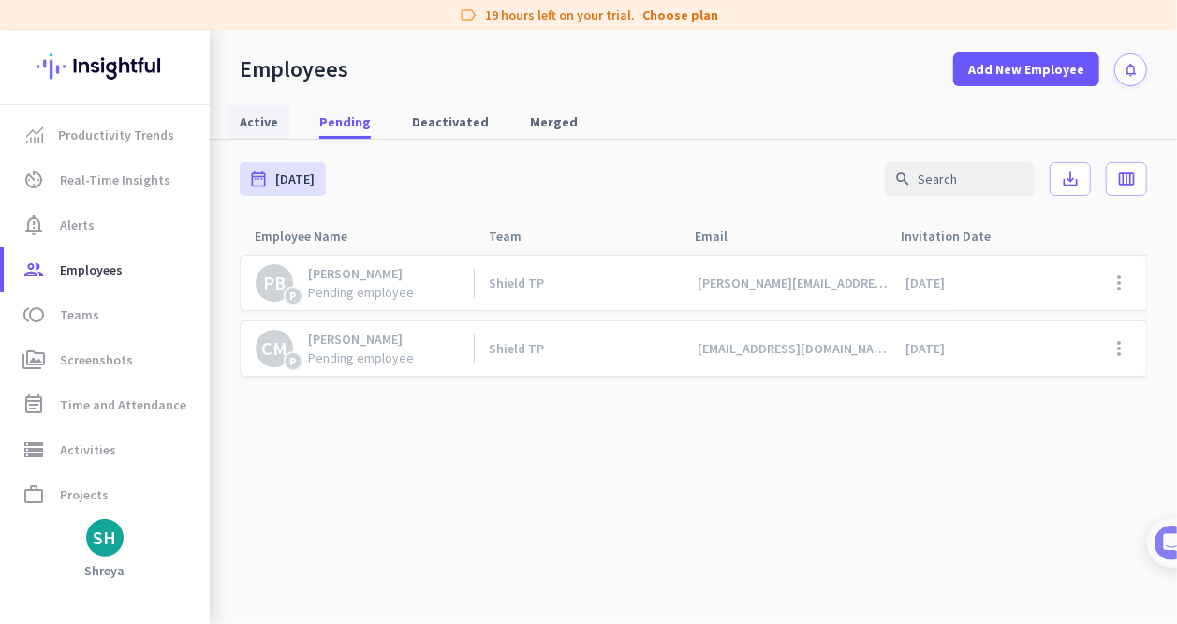
click at [251, 114] on span "Active" at bounding box center [259, 121] width 38 height 19
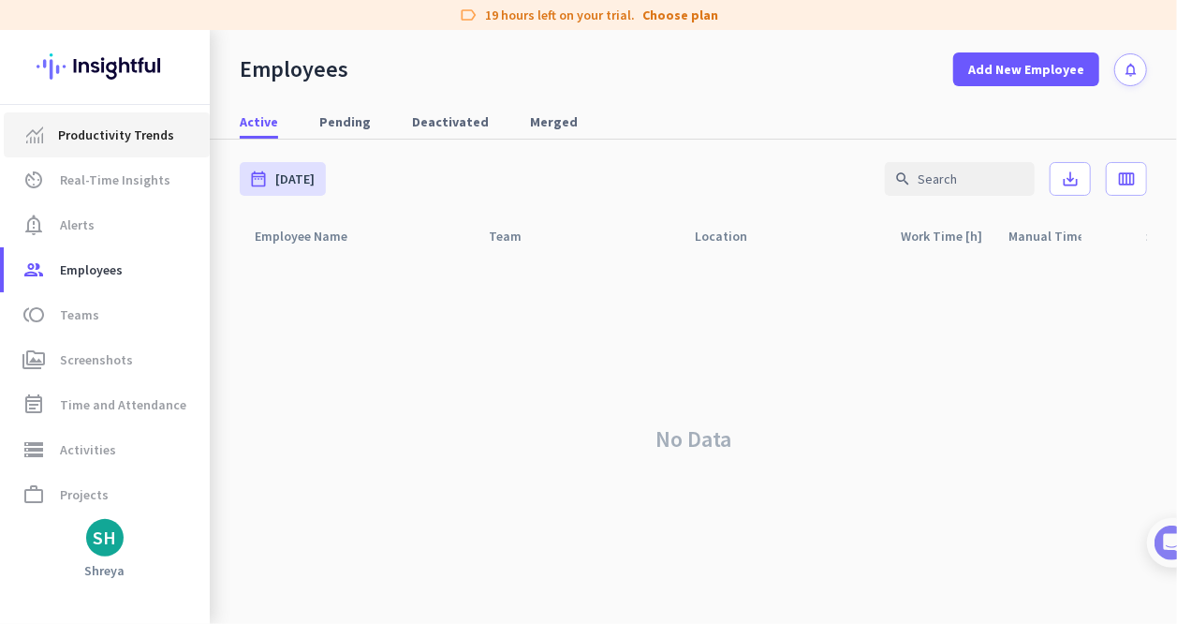
click at [110, 144] on span "Productivity Trends" at bounding box center [116, 135] width 116 height 22
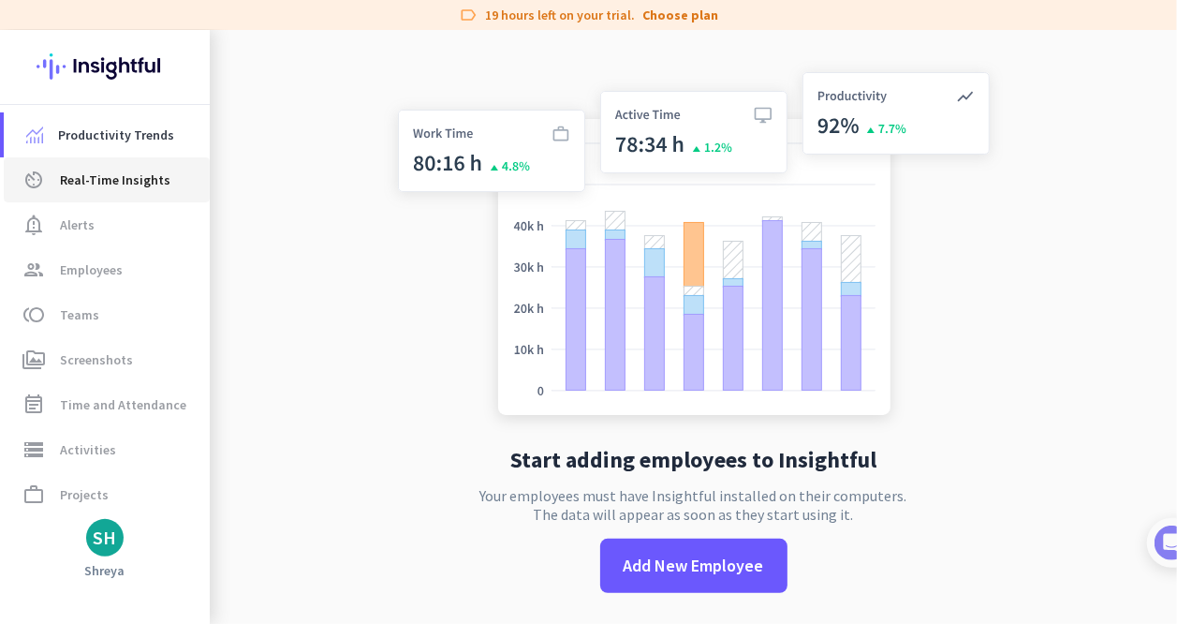
click at [116, 170] on span "Real-Time Insights" at bounding box center [115, 180] width 111 height 22
